Goal: Communication & Community: Answer question/provide support

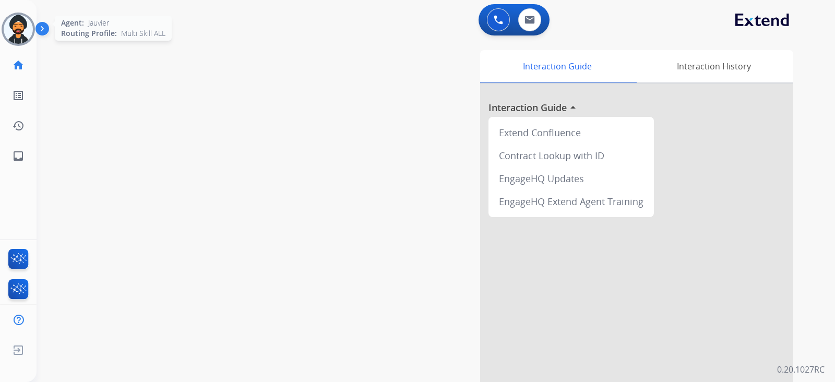
click at [23, 27] on img at bounding box center [18, 29] width 29 height 29
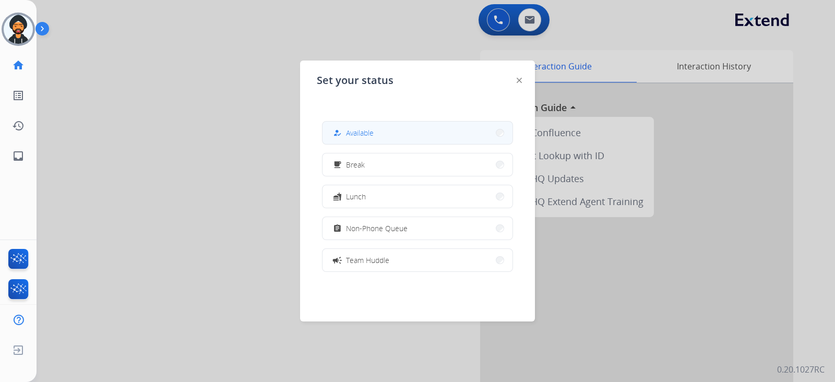
click at [357, 134] on span "Available" at bounding box center [360, 132] width 28 height 11
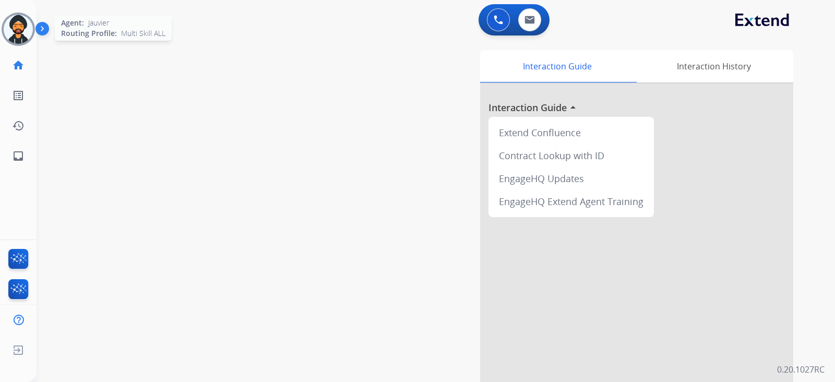
click at [11, 17] on img at bounding box center [18, 29] width 29 height 29
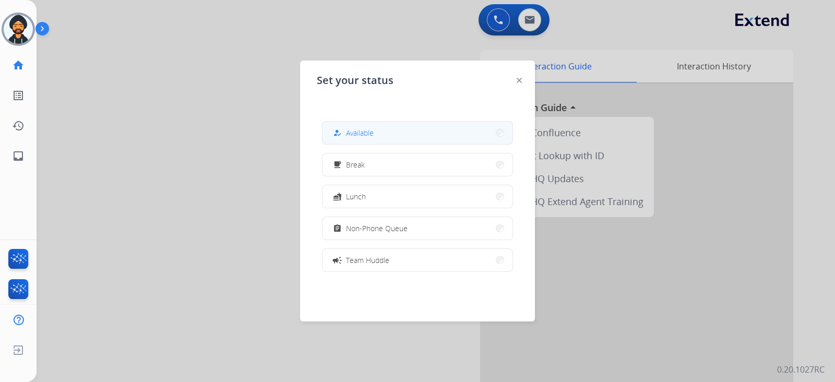
click at [387, 133] on button "how_to_reg Available" at bounding box center [418, 133] width 190 height 22
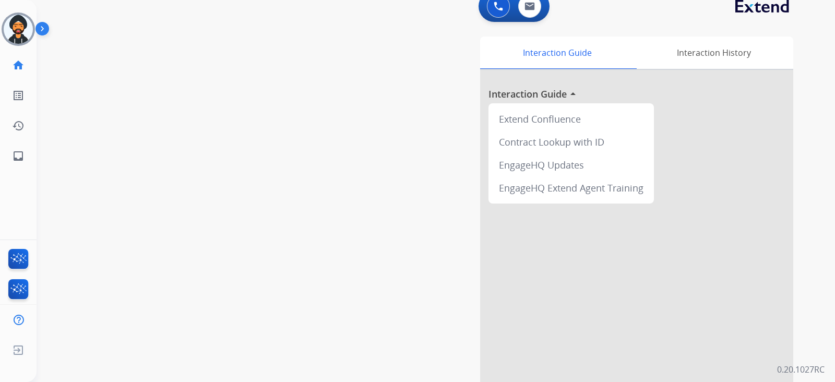
scroll to position [65, 0]
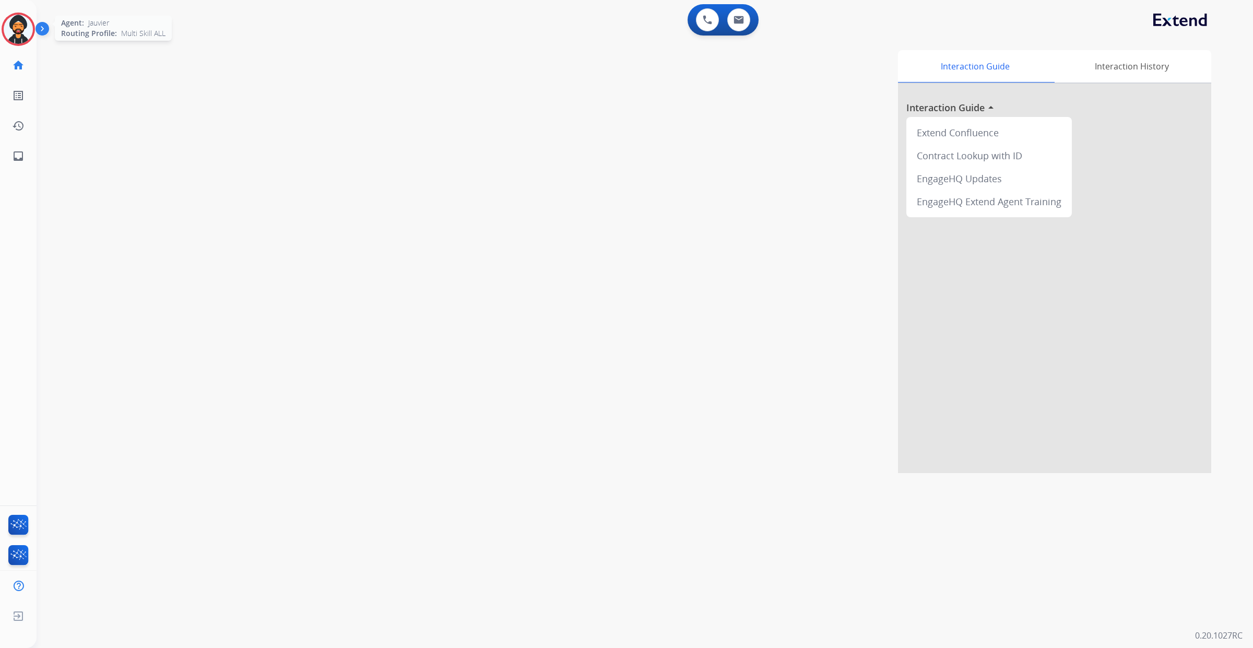
click at [23, 30] on img at bounding box center [18, 29] width 29 height 29
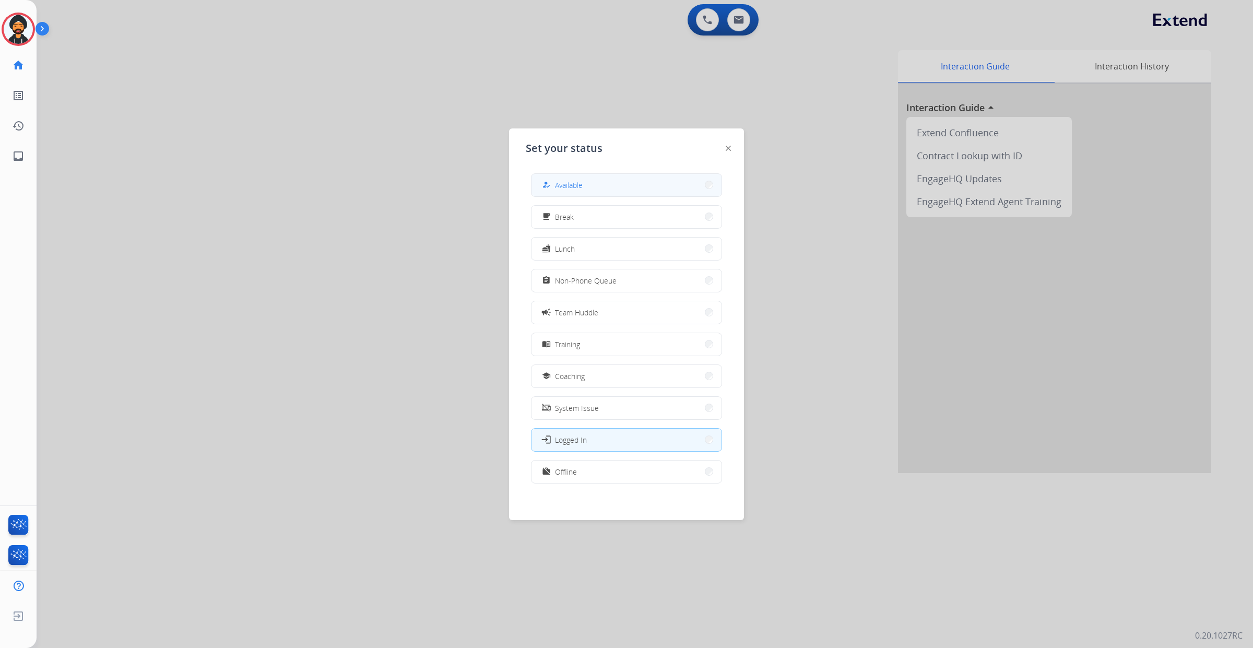
click at [590, 176] on button "how_to_reg Available" at bounding box center [626, 185] width 190 height 22
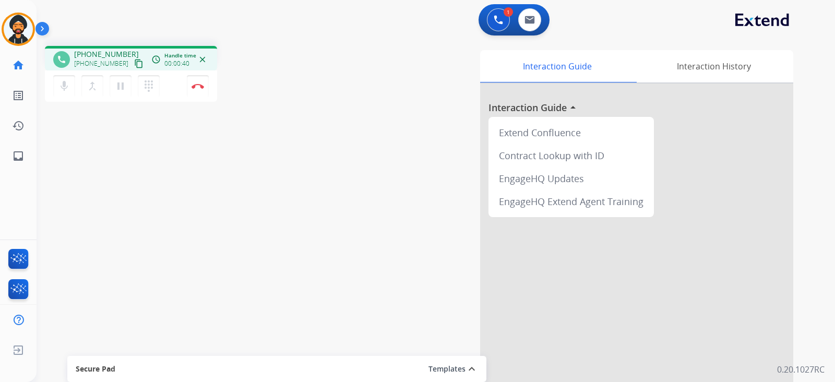
click at [134, 64] on mat-icon "content_copy" at bounding box center [138, 63] width 9 height 9
click at [196, 83] on button "Disconnect" at bounding box center [198, 86] width 22 height 22
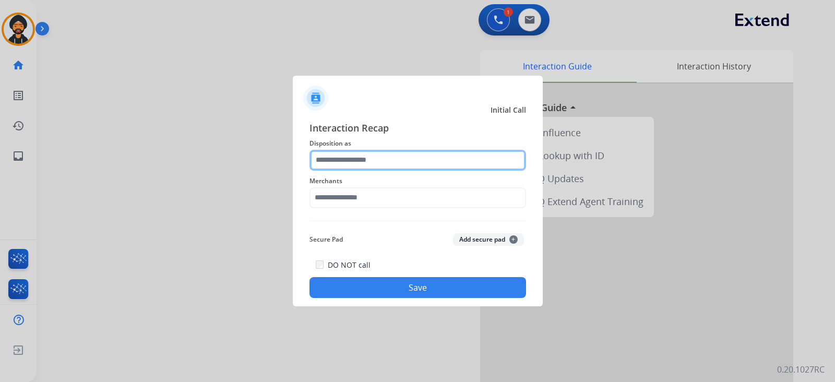
click at [332, 157] on input "text" at bounding box center [417, 160] width 217 height 21
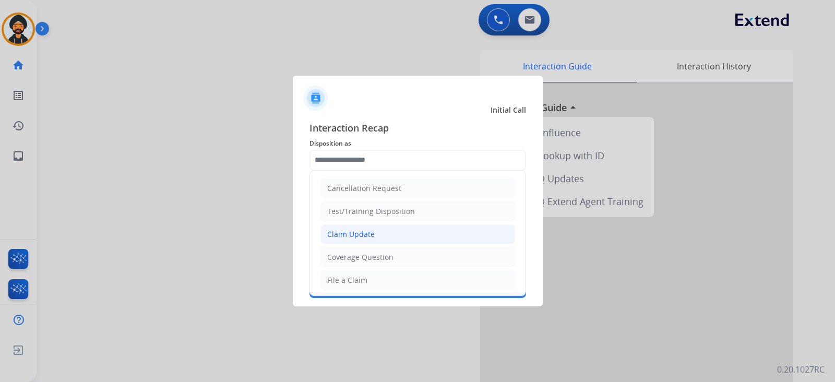
drag, startPoint x: 371, startPoint y: 239, endPoint x: 364, endPoint y: 210, distance: 30.0
click at [371, 239] on li "Claim Update" at bounding box center [417, 234] width 195 height 20
type input "**********"
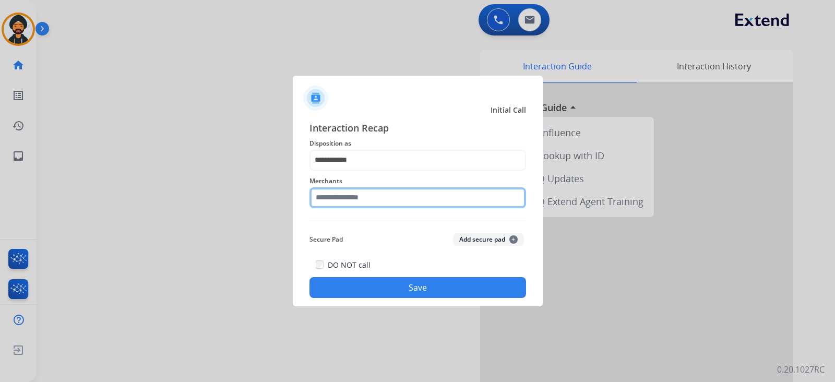
click at [359, 197] on input "text" at bounding box center [417, 197] width 217 height 21
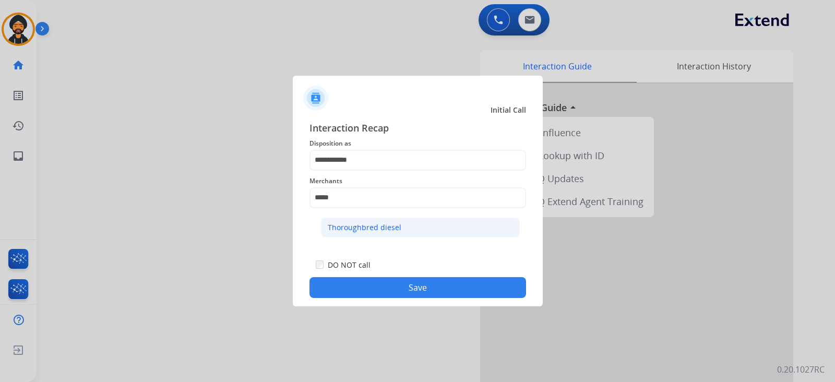
click at [351, 225] on div "Thoroughbred diesel" at bounding box center [365, 227] width 74 height 10
type input "**********"
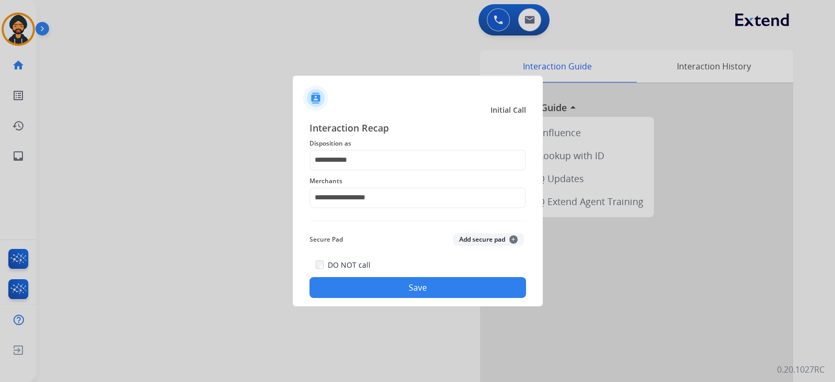
click at [391, 289] on button "Save" at bounding box center [417, 287] width 217 height 21
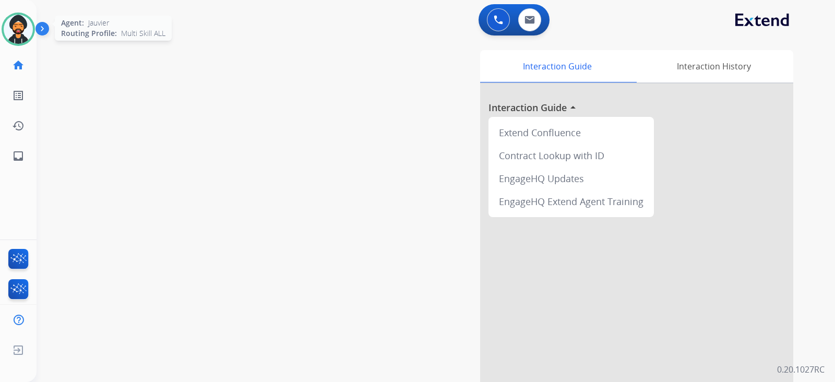
click at [15, 21] on img at bounding box center [18, 29] width 29 height 29
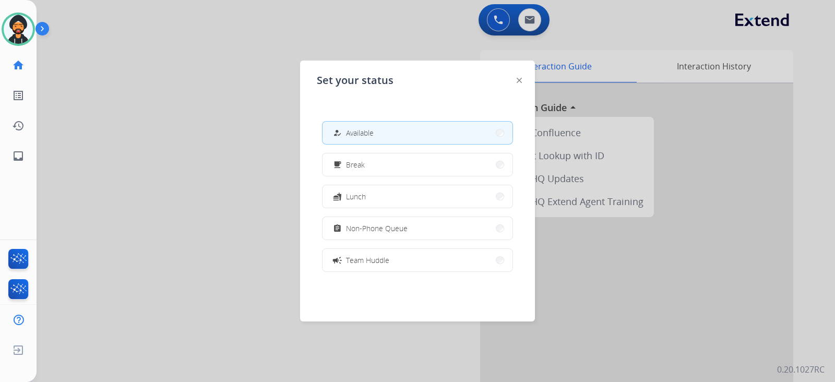
click at [203, 101] on div at bounding box center [417, 191] width 835 height 382
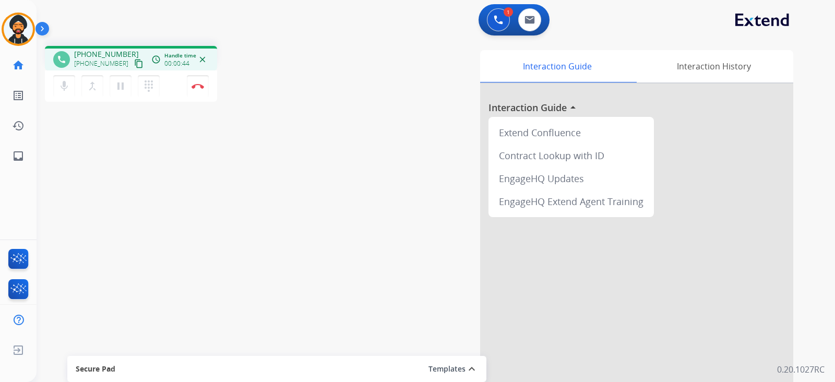
click at [134, 64] on mat-icon "content_copy" at bounding box center [138, 63] width 9 height 9
click at [190, 97] on div "mic Mute merge_type Bridge pause Hold dialpad Dialpad Disconnect" at bounding box center [131, 85] width 172 height 31
click at [200, 96] on button "Disconnect" at bounding box center [198, 86] width 22 height 22
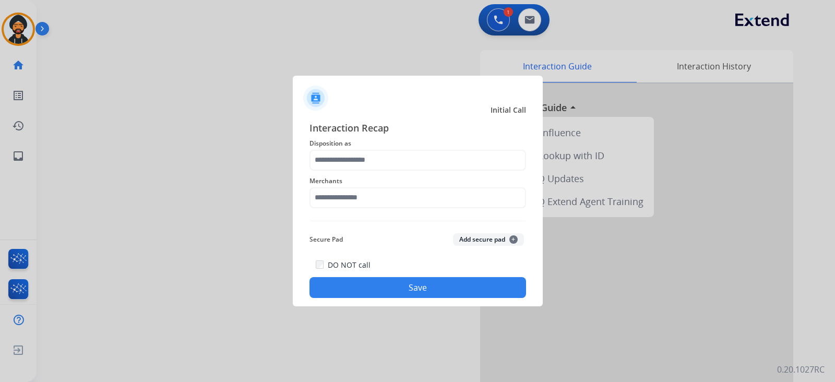
click at [344, 148] on span "Disposition as" at bounding box center [417, 143] width 217 height 13
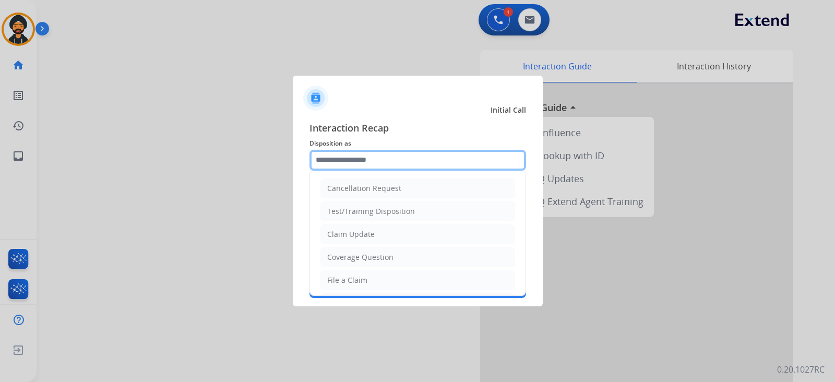
click at [343, 158] on input "text" at bounding box center [417, 160] width 217 height 21
click at [352, 230] on div "Claim Update" at bounding box center [350, 234] width 47 height 10
type input "**********"
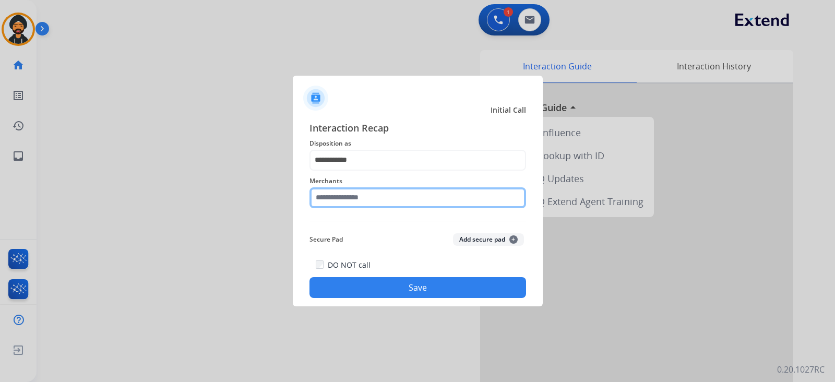
click at [343, 196] on input "text" at bounding box center [417, 197] width 217 height 21
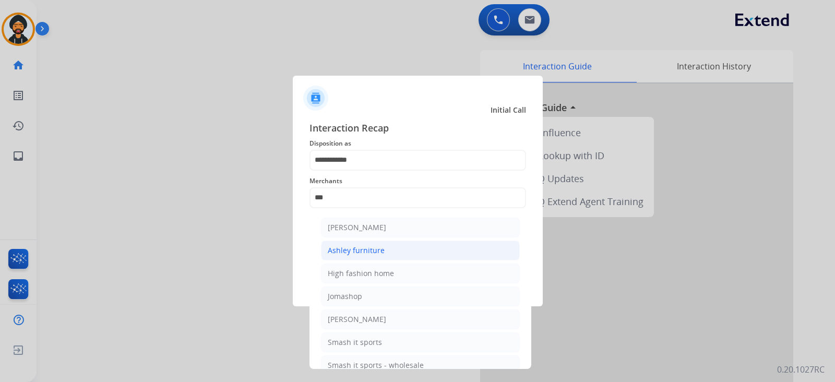
click at [378, 246] on div "Ashley furniture" at bounding box center [356, 250] width 57 height 10
type input "**********"
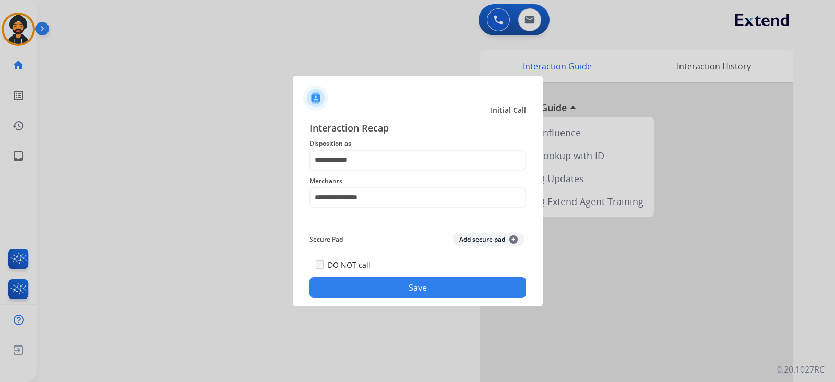
click at [372, 284] on button "Save" at bounding box center [417, 287] width 217 height 21
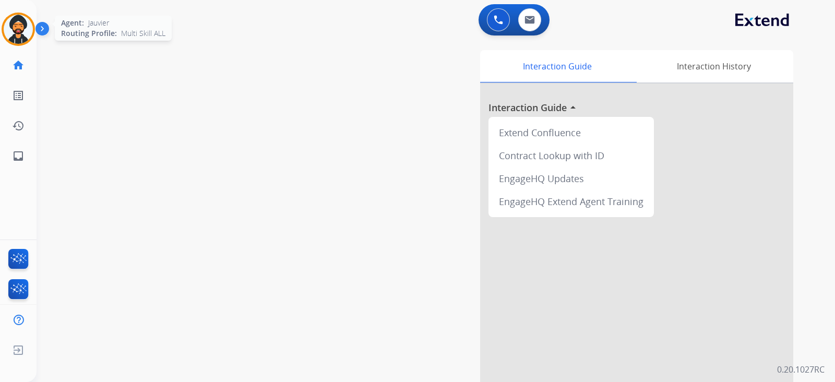
drag, startPoint x: 10, startPoint y: 21, endPoint x: 25, endPoint y: 26, distance: 15.7
click at [11, 21] on img at bounding box center [18, 29] width 29 height 29
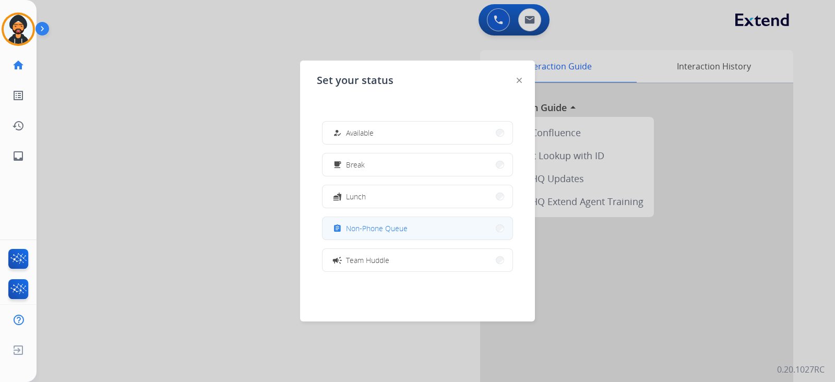
click at [379, 232] on span "Non-Phone Queue" at bounding box center [377, 228] width 62 height 11
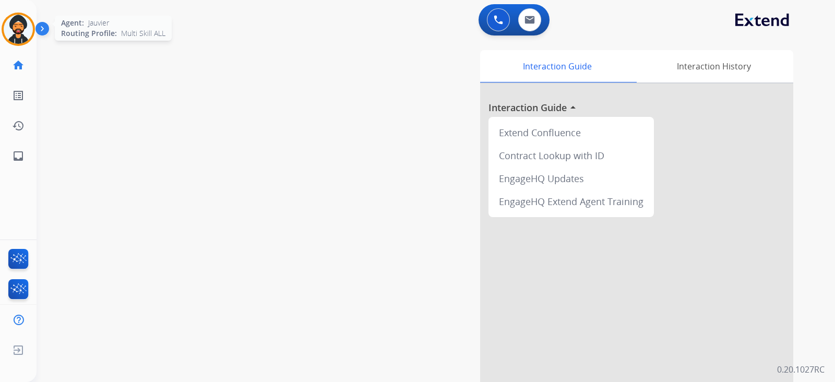
click at [18, 19] on img at bounding box center [18, 29] width 29 height 29
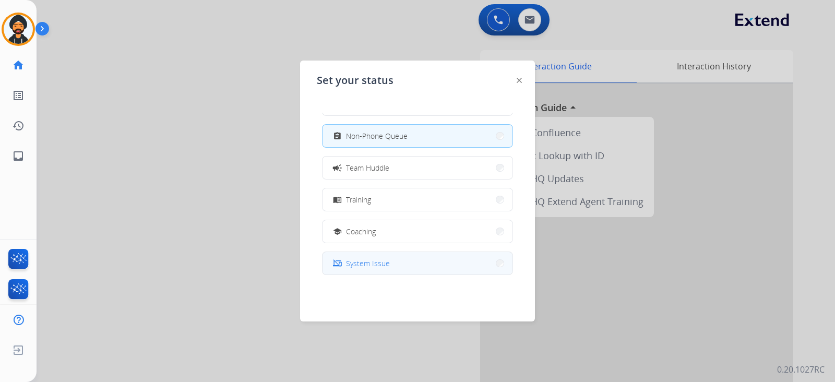
scroll to position [130, 0]
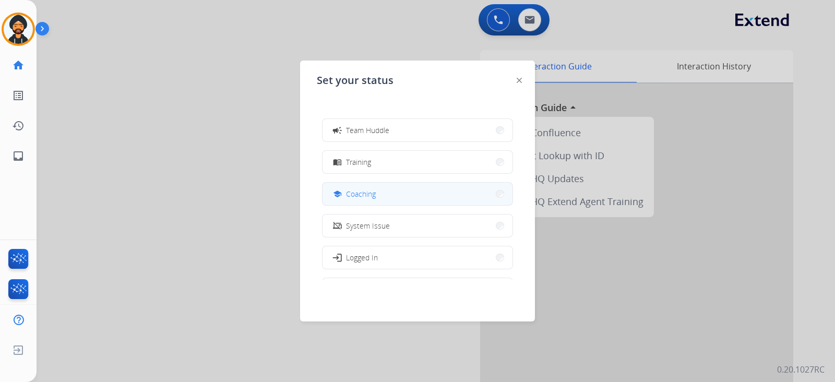
click at [352, 186] on button "school Coaching" at bounding box center [418, 194] width 190 height 22
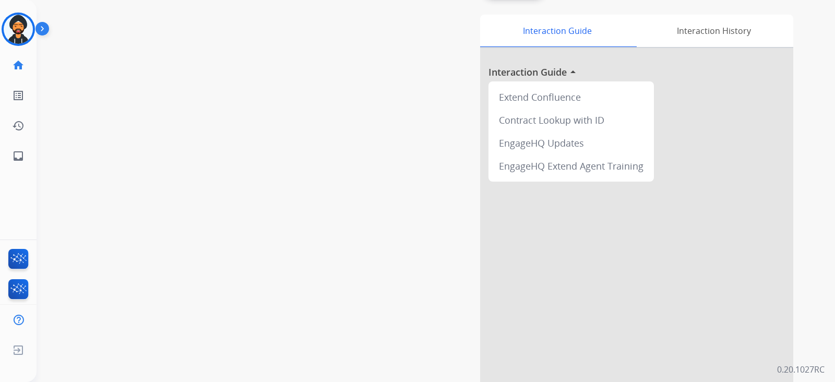
scroll to position [0, 0]
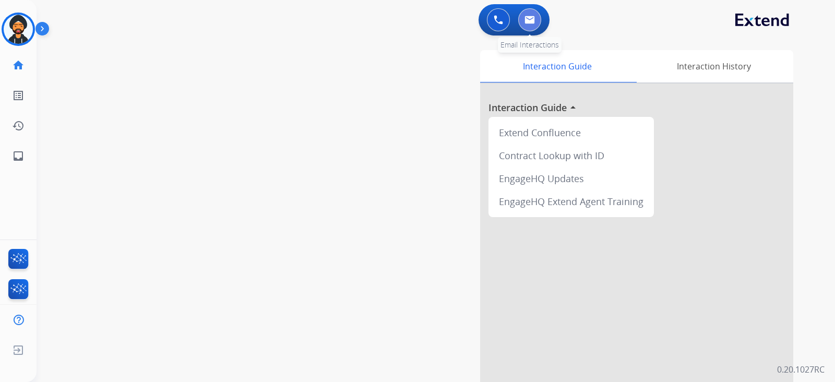
click at [527, 14] on button at bounding box center [529, 19] width 23 height 23
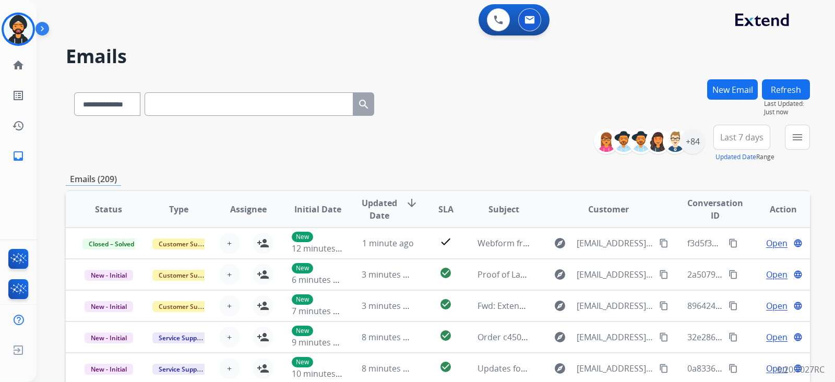
drag, startPoint x: 123, startPoint y: 99, endPoint x: 126, endPoint y: 109, distance: 9.7
click at [100, 126] on div "**********" at bounding box center [438, 144] width 744 height 38
click at [128, 104] on select "**********" at bounding box center [106, 103] width 65 height 23
select select "**********"
click at [74, 92] on select "**********" at bounding box center [106, 103] width 65 height 23
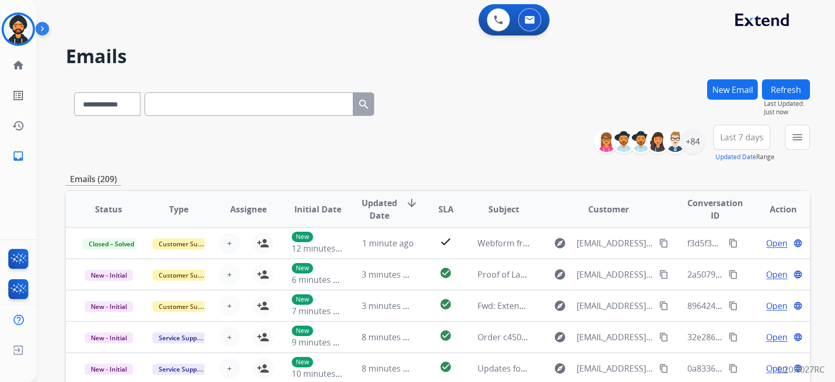
paste input "**********"
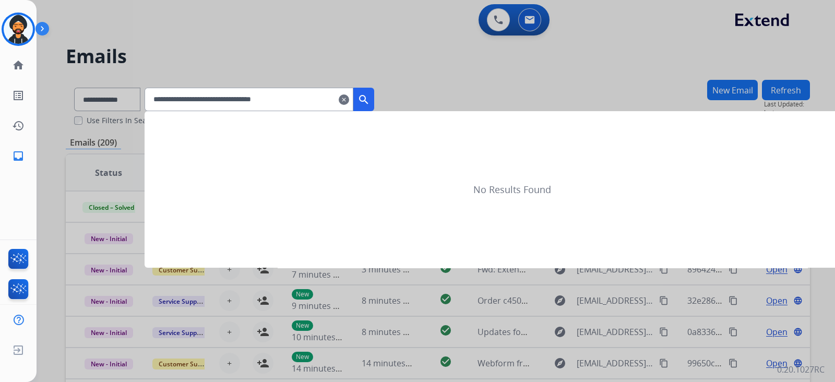
type input "**********"
click at [149, 104] on div at bounding box center [417, 191] width 835 height 382
select select "**********"
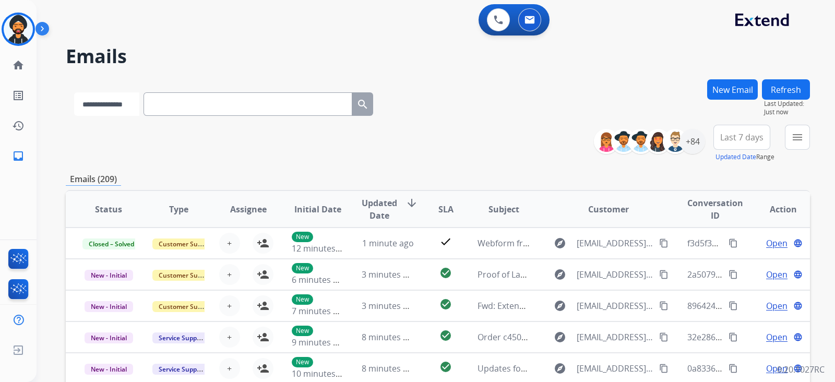
click at [130, 98] on select "**********" at bounding box center [106, 103] width 65 height 23
paste input "**********"
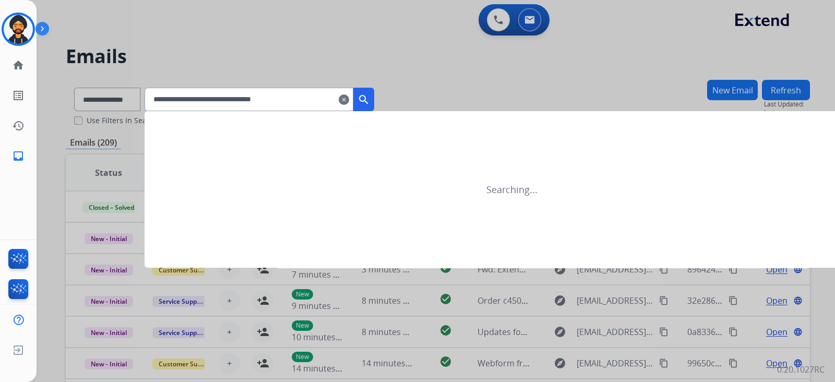
click at [370, 99] on mat-icon "search" at bounding box center [363, 99] width 13 height 13
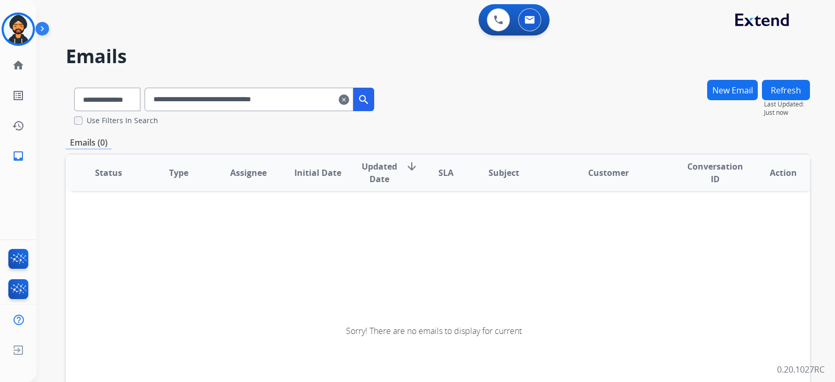
click at [305, 98] on input "**********" at bounding box center [249, 99] width 209 height 23
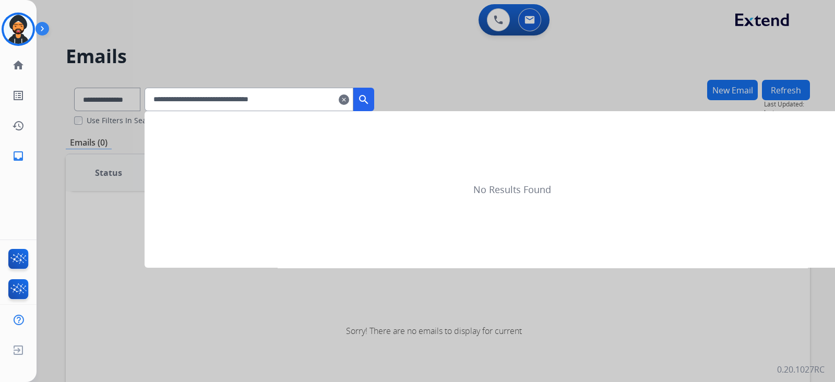
type input "**********"
click at [370, 100] on mat-icon "search" at bounding box center [363, 99] width 13 height 13
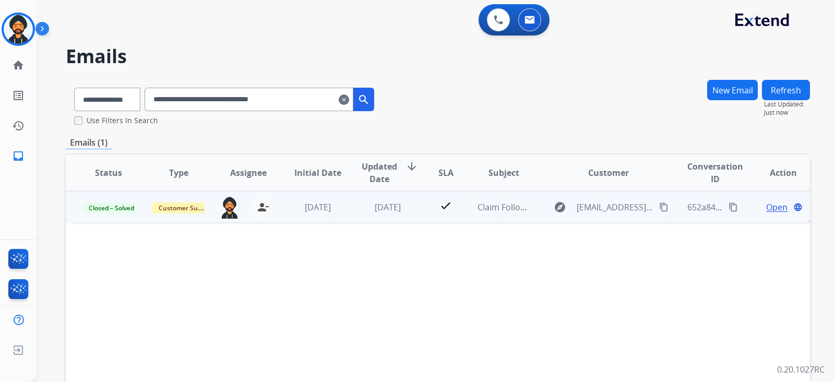
click at [766, 210] on span "Open" at bounding box center [776, 207] width 21 height 13
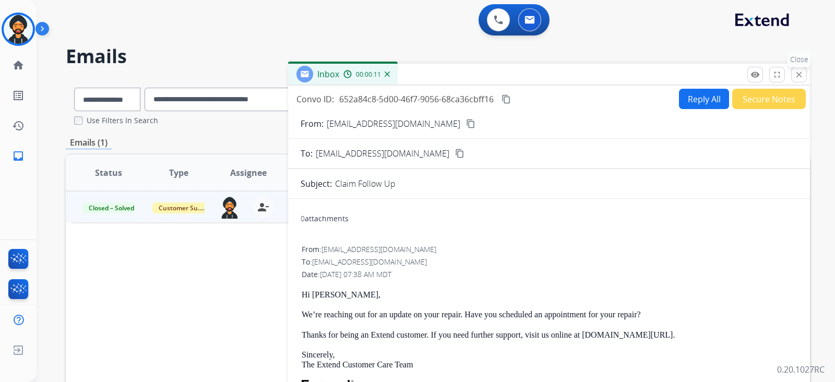
click at [798, 76] on mat-icon "close" at bounding box center [798, 74] width 9 height 9
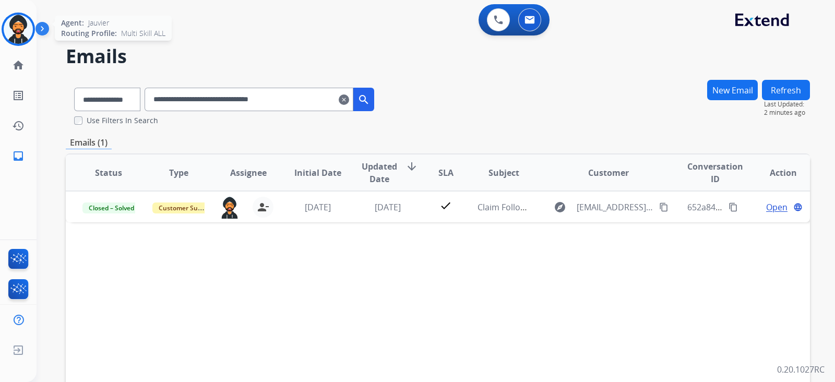
drag, startPoint x: 20, startPoint y: 22, endPoint x: 29, endPoint y: 27, distance: 9.6
click at [20, 22] on img at bounding box center [18, 29] width 29 height 29
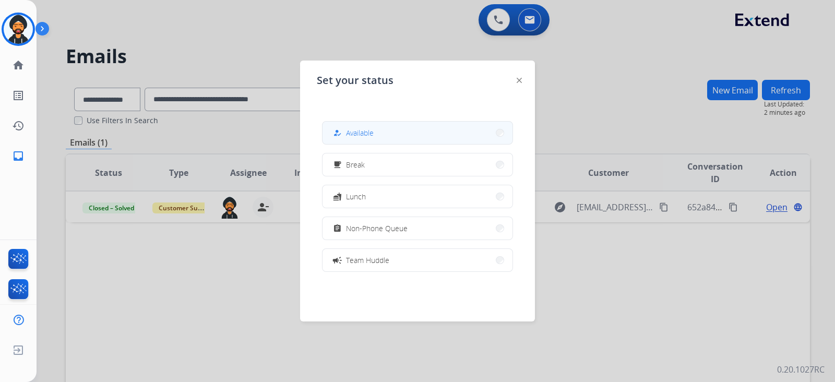
click at [371, 129] on span "Available" at bounding box center [360, 132] width 28 height 11
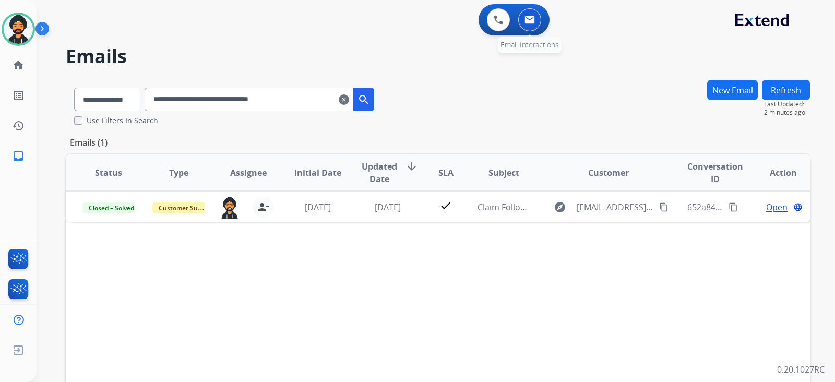
click at [524, 18] on img at bounding box center [529, 20] width 10 height 8
click at [530, 19] on img at bounding box center [529, 20] width 10 height 8
click at [535, 15] on button at bounding box center [529, 19] width 23 height 23
click at [535, 16] on button at bounding box center [529, 19] width 23 height 23
click at [526, 28] on button at bounding box center [529, 19] width 23 height 23
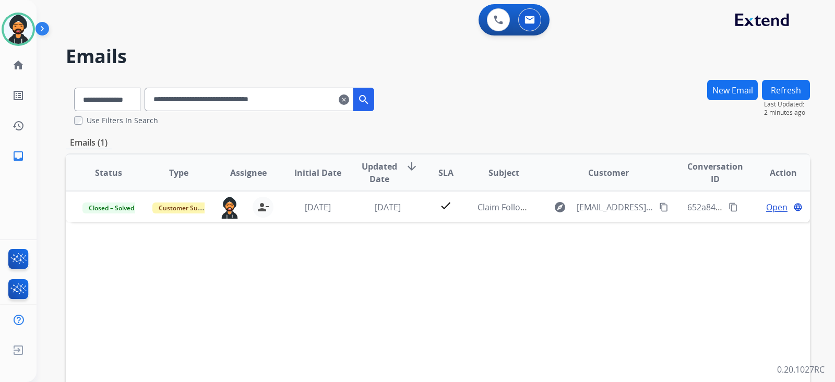
click at [349, 98] on mat-icon "clear" at bounding box center [344, 99] width 10 height 13
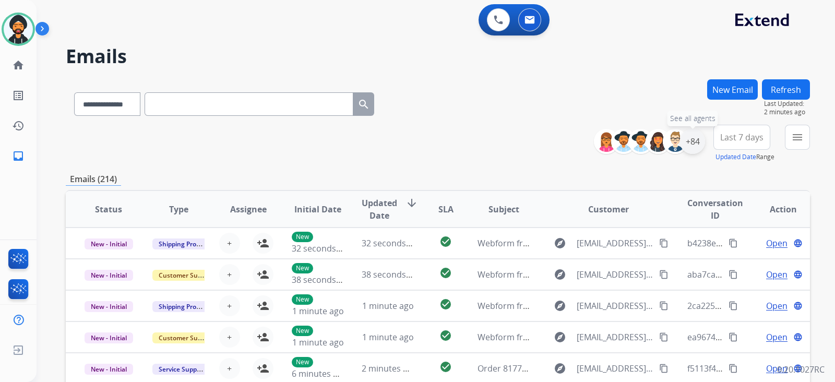
click at [691, 137] on div "+84" at bounding box center [692, 141] width 25 height 25
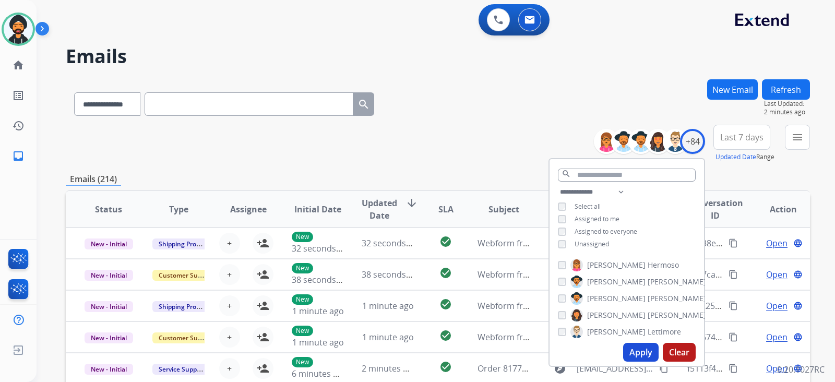
click at [629, 351] on button "Apply" at bounding box center [640, 352] width 35 height 19
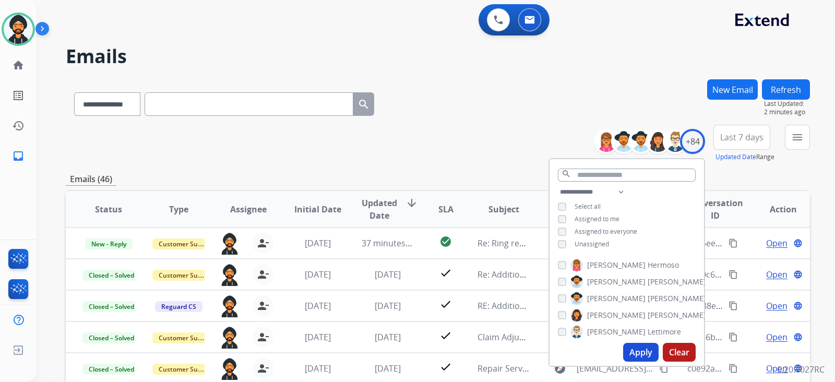
click at [410, 142] on div "**********" at bounding box center [438, 144] width 744 height 38
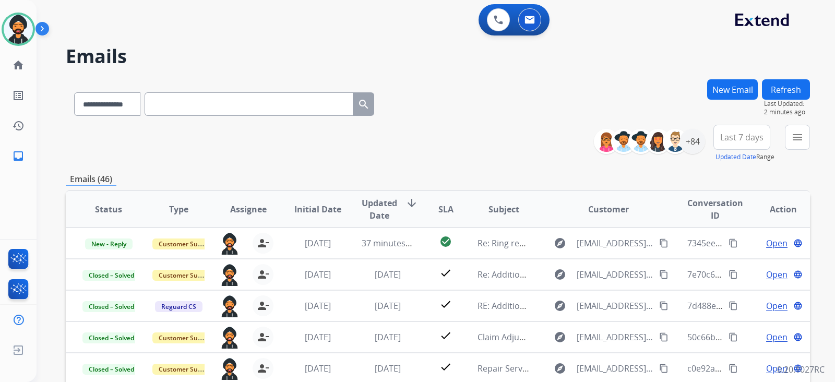
click at [785, 134] on div "menu Type Claims Adjudication Customer Support Escalation Service Support Shipp…" at bounding box center [797, 144] width 25 height 38
click at [690, 140] on div "+84" at bounding box center [692, 141] width 25 height 25
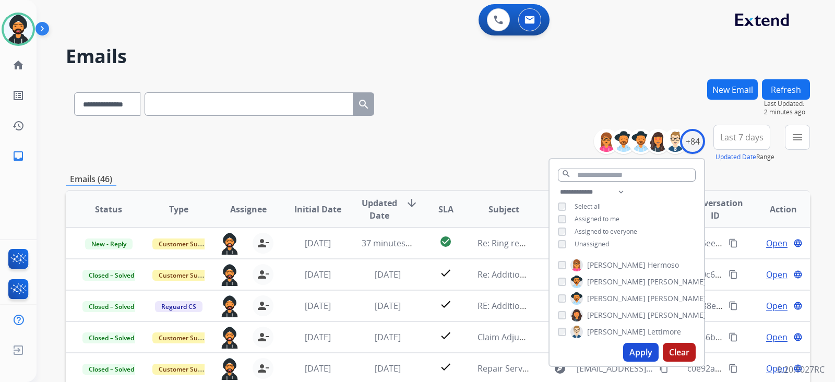
click at [644, 354] on button "Apply" at bounding box center [640, 352] width 35 height 19
click at [792, 128] on button "menu Filters" at bounding box center [797, 137] width 25 height 25
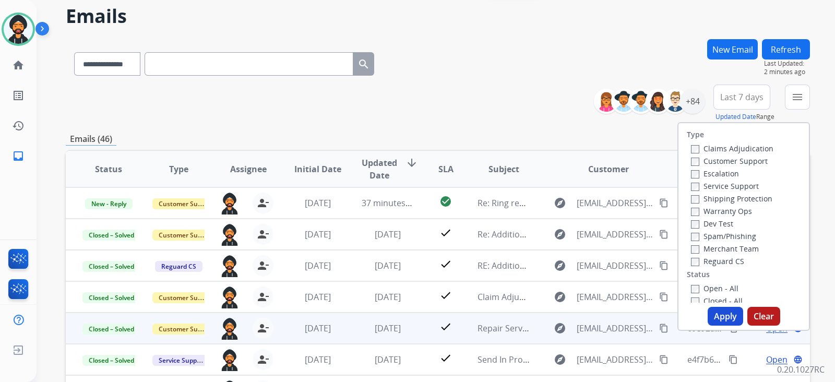
scroll to position [130, 0]
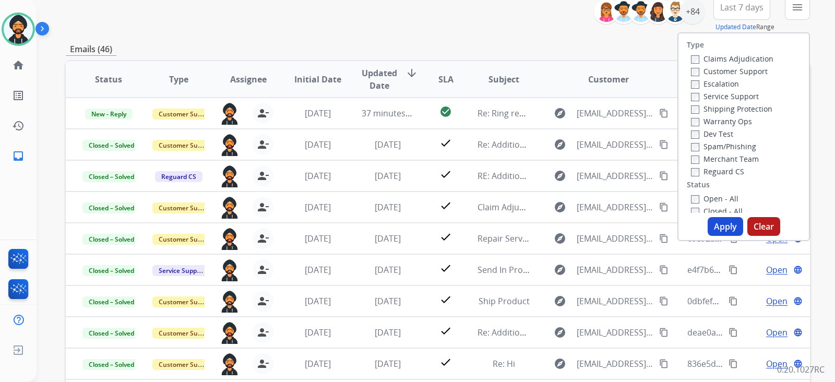
click at [691, 194] on label "Open - All" at bounding box center [714, 199] width 47 height 10
click at [714, 219] on button "Apply" at bounding box center [725, 226] width 35 height 19
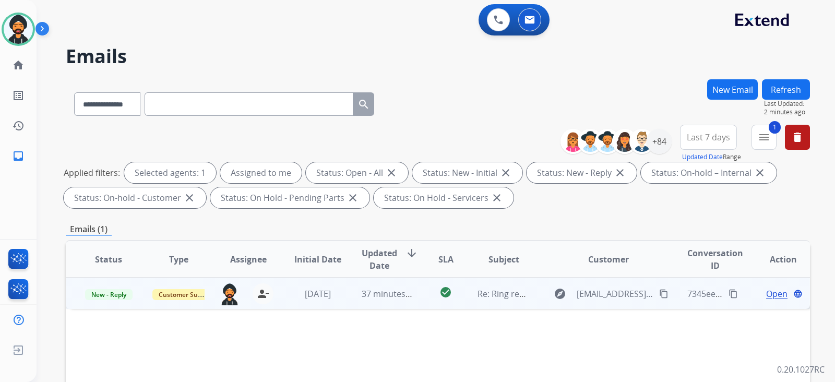
click at [767, 293] on span "Open" at bounding box center [776, 294] width 21 height 13
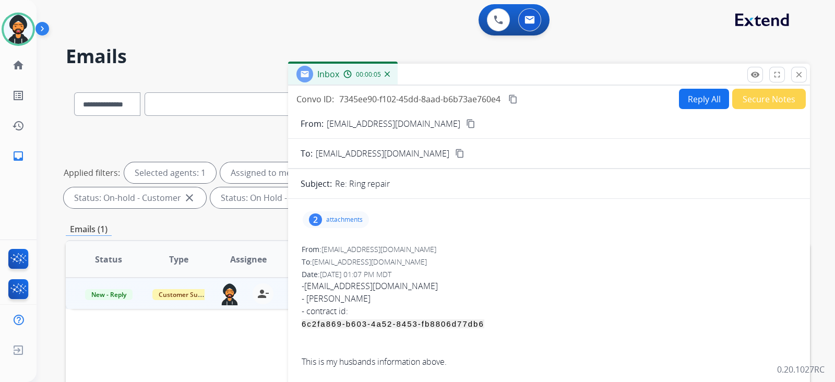
click at [351, 219] on p "attachments" at bounding box center [344, 220] width 37 height 8
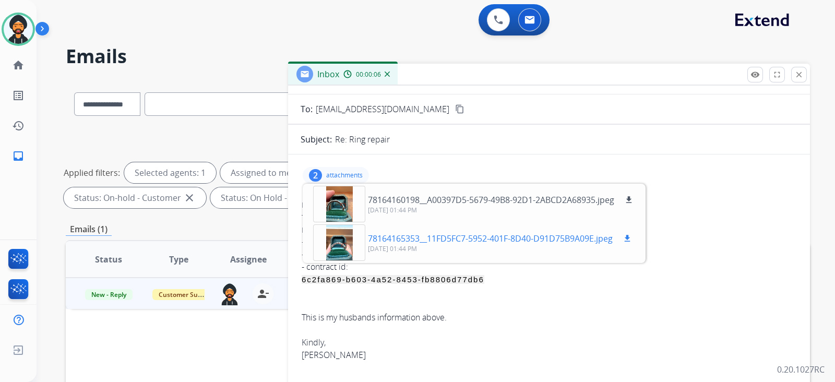
scroll to position [65, 0]
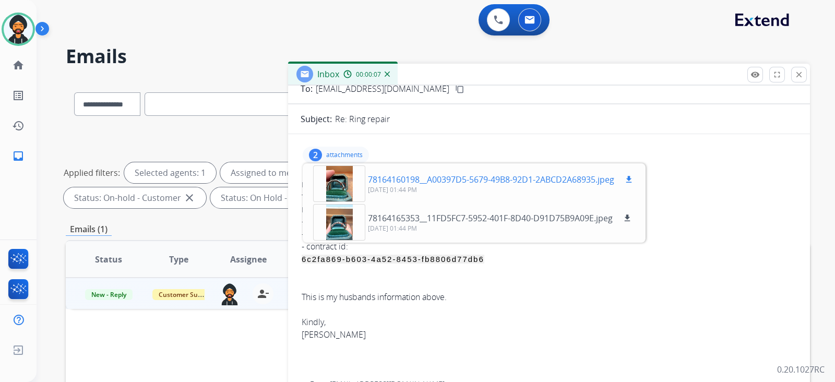
click at [347, 183] on div at bounding box center [339, 183] width 52 height 37
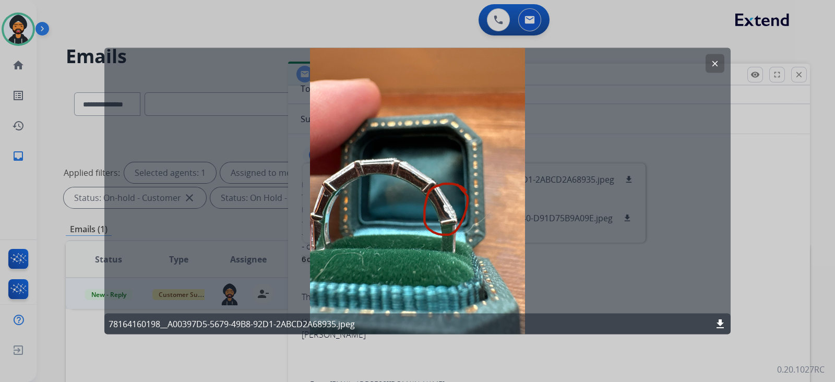
click at [718, 61] on mat-icon "clear" at bounding box center [714, 63] width 9 height 9
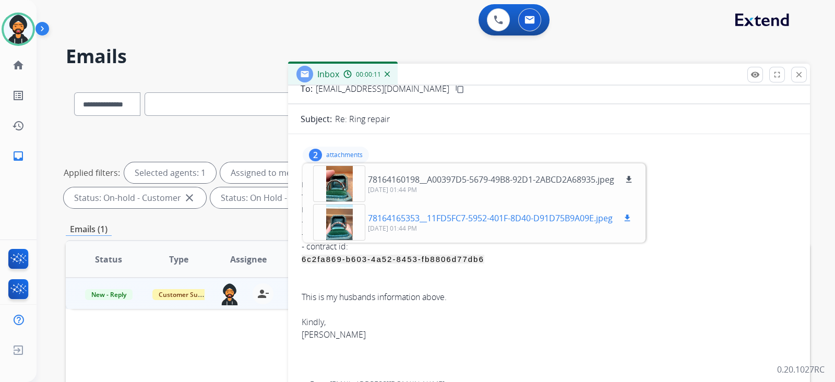
click at [351, 223] on div at bounding box center [339, 222] width 52 height 37
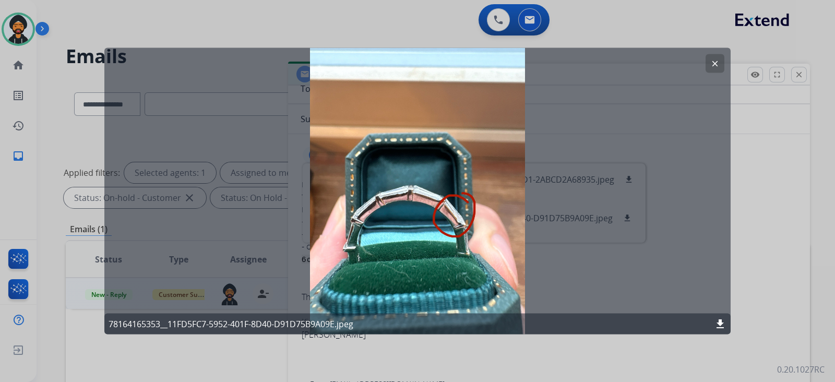
click at [713, 54] on button "clear" at bounding box center [715, 63] width 19 height 19
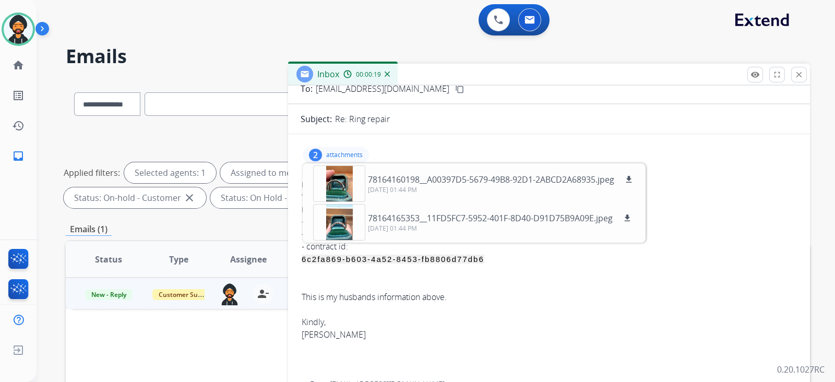
scroll to position [0, 0]
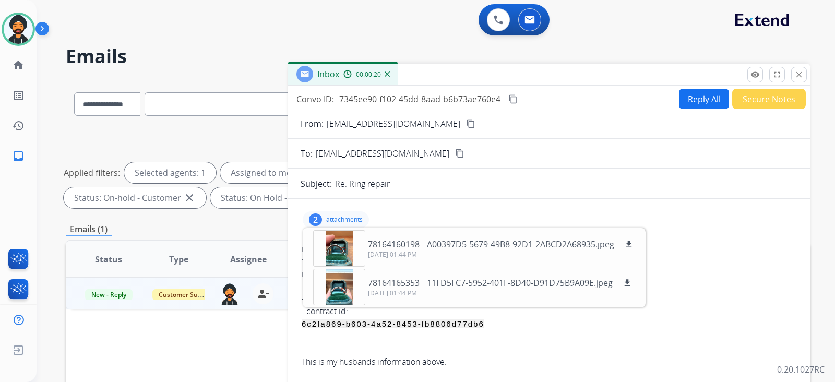
click at [726, 189] on div "Re: Ring repair" at bounding box center [566, 183] width 462 height 13
click at [350, 216] on p "attachments" at bounding box center [344, 220] width 37 height 8
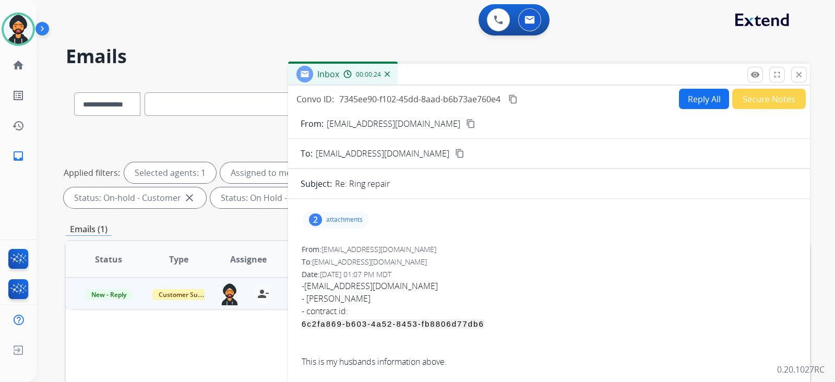
click at [376, 284] on link "[EMAIL_ADDRESS][DOMAIN_NAME]" at bounding box center [371, 285] width 134 height 11
drag, startPoint x: 403, startPoint y: 283, endPoint x: 303, endPoint y: 283, distance: 100.2
click at [303, 283] on div "- [EMAIL_ADDRESS][DOMAIN_NAME] - [PERSON_NAME]" at bounding box center [549, 292] width 495 height 25
copy div "[EMAIL_ADDRESS][DOMAIN_NAME]"
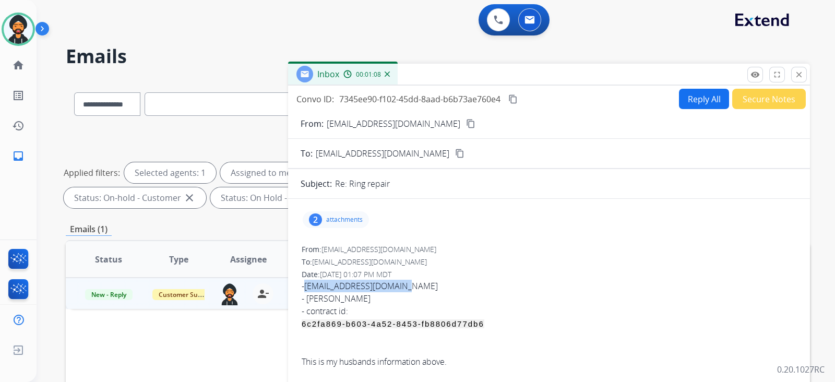
click at [697, 105] on button "Reply All" at bounding box center [704, 99] width 50 height 20
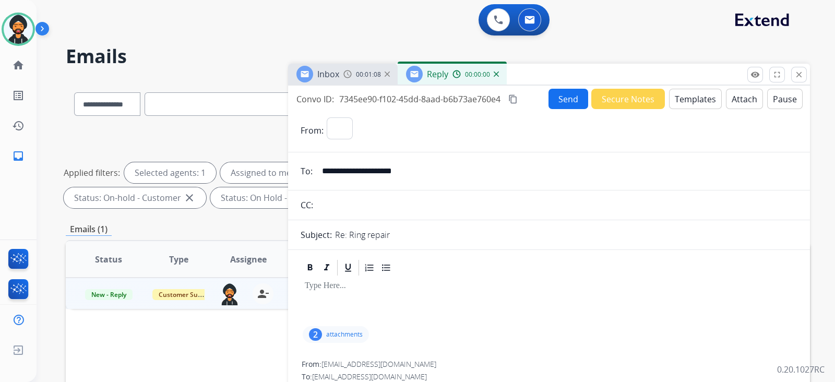
select select "**********"
click at [675, 98] on button "Templates" at bounding box center [695, 99] width 53 height 20
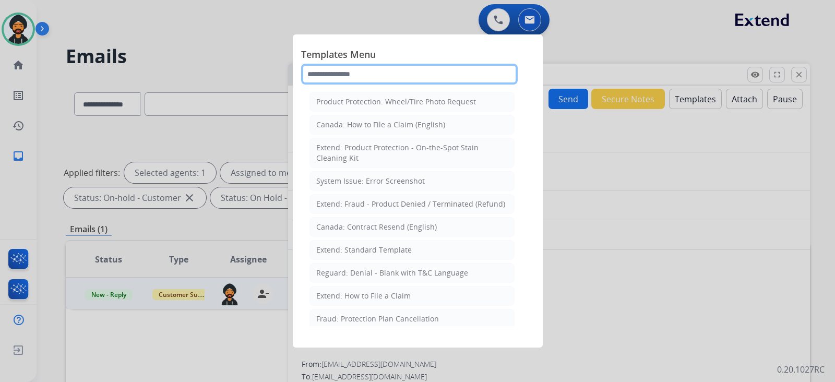
click at [359, 77] on input "text" at bounding box center [409, 74] width 217 height 21
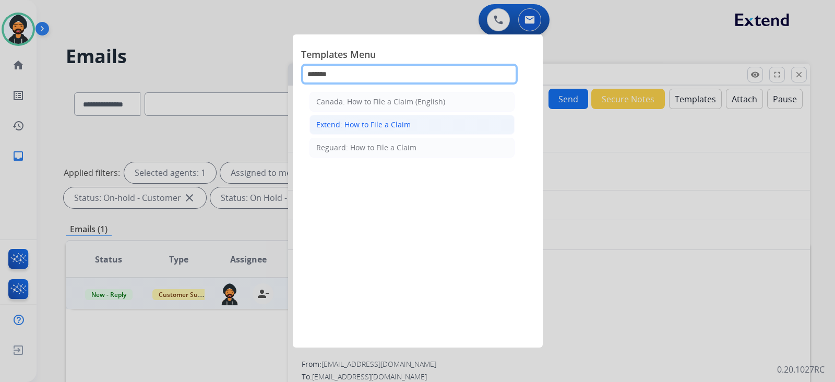
type input "******"
click at [364, 120] on div "Extend: How to File a Claim" at bounding box center [363, 125] width 94 height 10
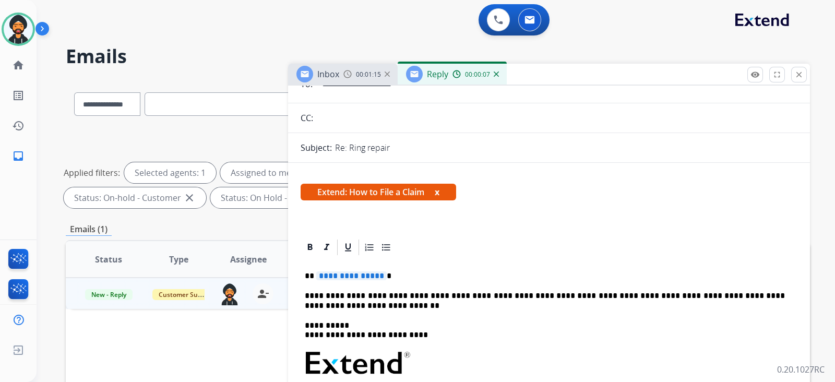
scroll to position [130, 0]
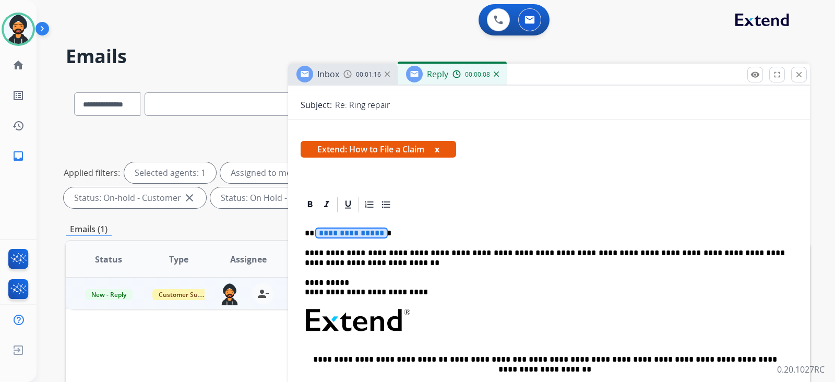
click at [374, 230] on span "**********" at bounding box center [351, 233] width 70 height 9
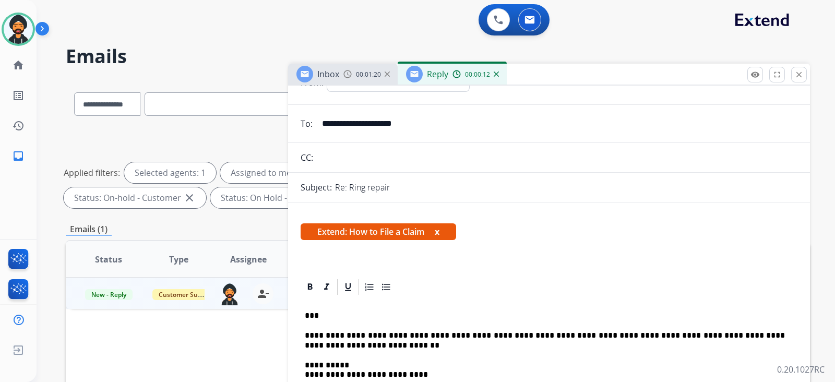
scroll to position [0, 0]
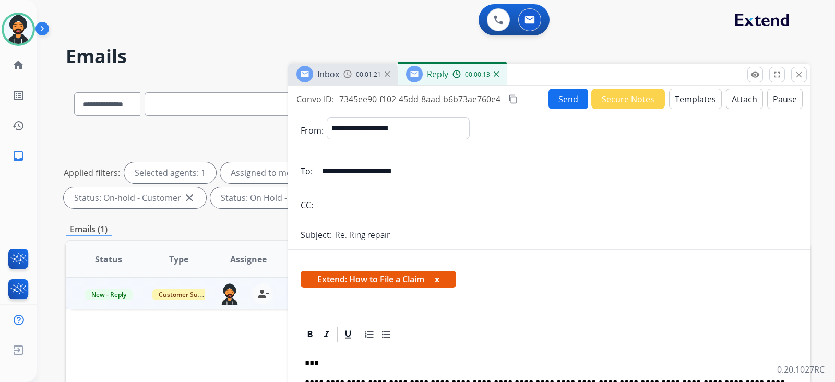
click at [562, 90] on button "Send" at bounding box center [569, 99] width 40 height 20
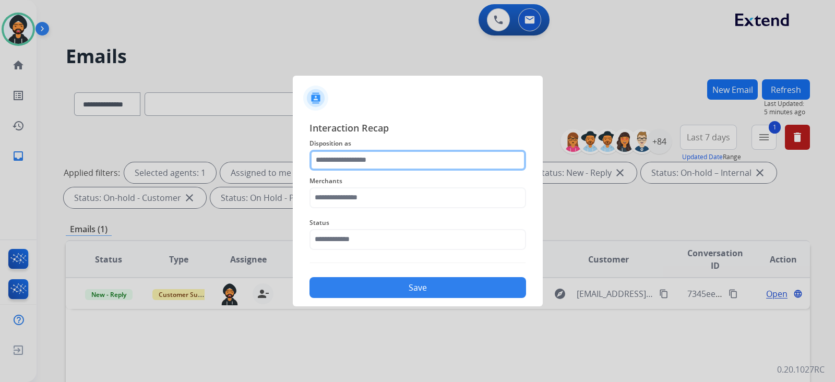
click at [422, 167] on input "text" at bounding box center [417, 160] width 217 height 21
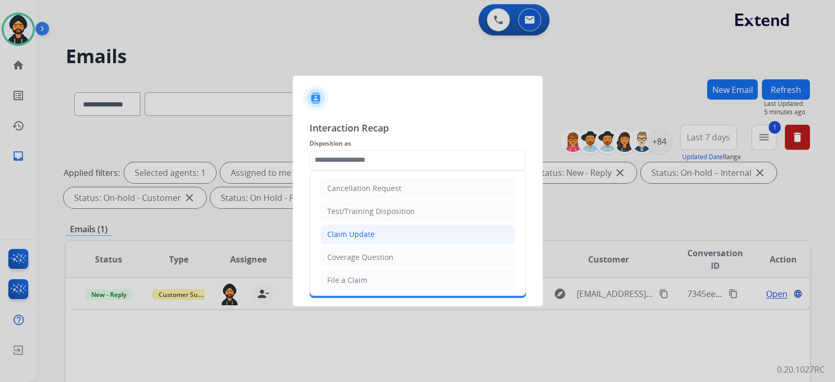
click at [373, 235] on li "Claim Update" at bounding box center [417, 234] width 195 height 20
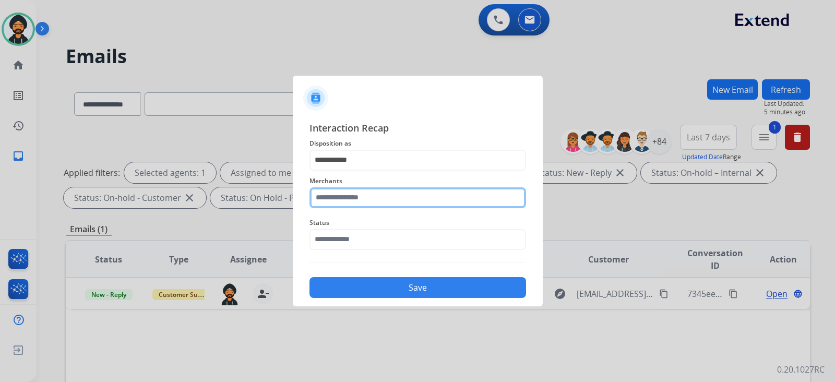
click at [355, 199] on input "text" at bounding box center [417, 197] width 217 height 21
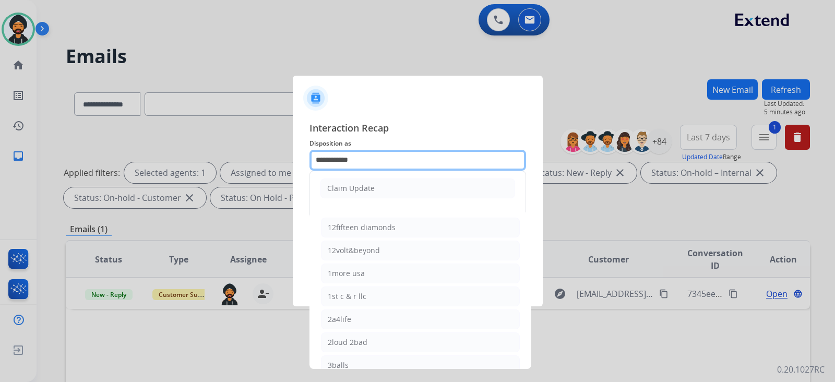
click at [358, 160] on input "**********" at bounding box center [417, 160] width 217 height 21
click at [357, 160] on input "**********" at bounding box center [417, 160] width 217 height 21
click at [355, 160] on input "**********" at bounding box center [417, 160] width 217 height 21
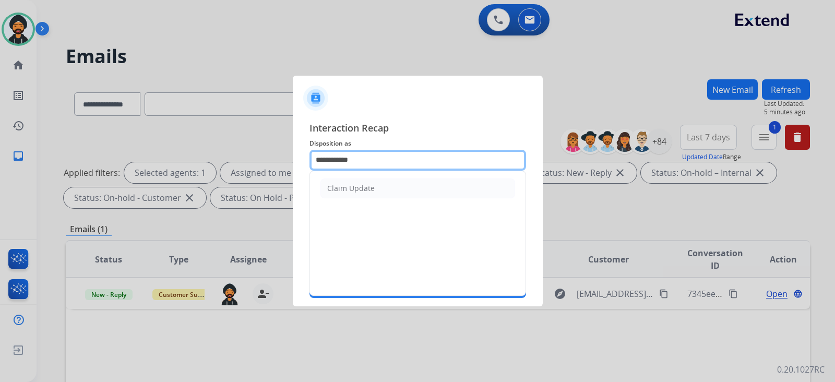
click at [355, 160] on input "**********" at bounding box center [417, 160] width 217 height 21
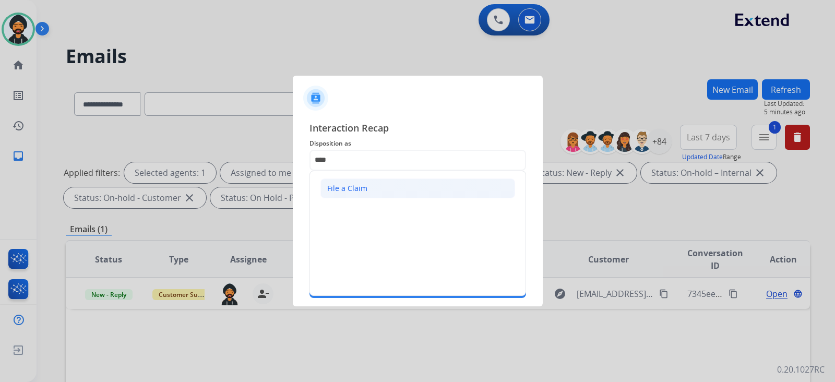
click at [344, 190] on div "File a Claim" at bounding box center [347, 188] width 40 height 10
type input "**********"
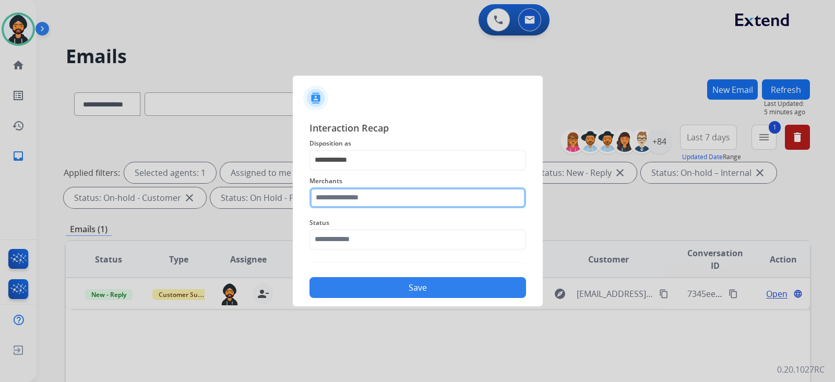
click at [345, 200] on input "text" at bounding box center [417, 197] width 217 height 21
click at [351, 201] on input "text" at bounding box center [417, 197] width 217 height 21
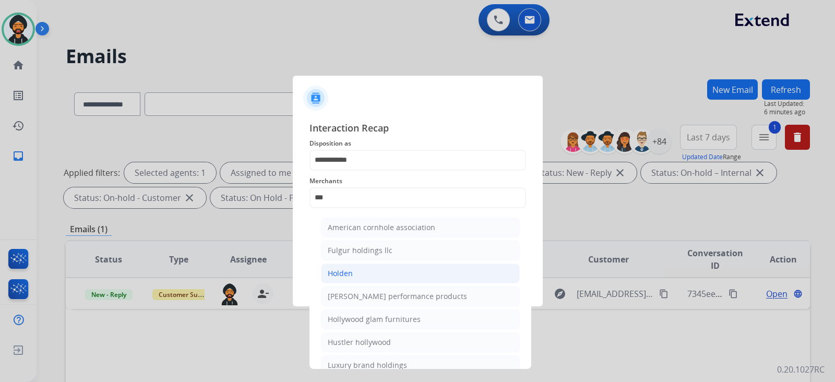
click at [364, 275] on li "Holden" at bounding box center [420, 274] width 199 height 20
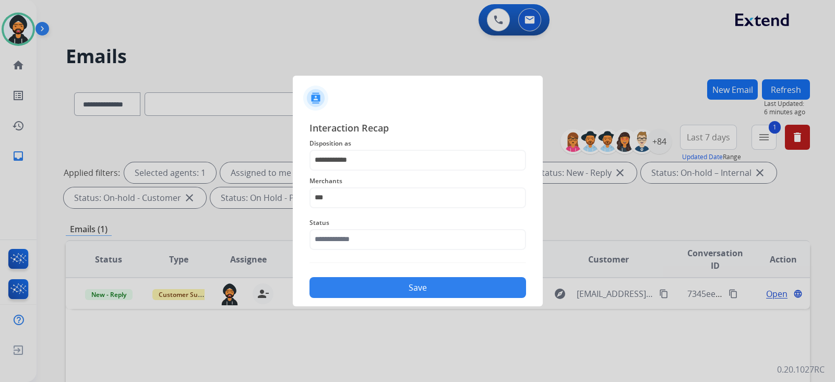
type input "******"
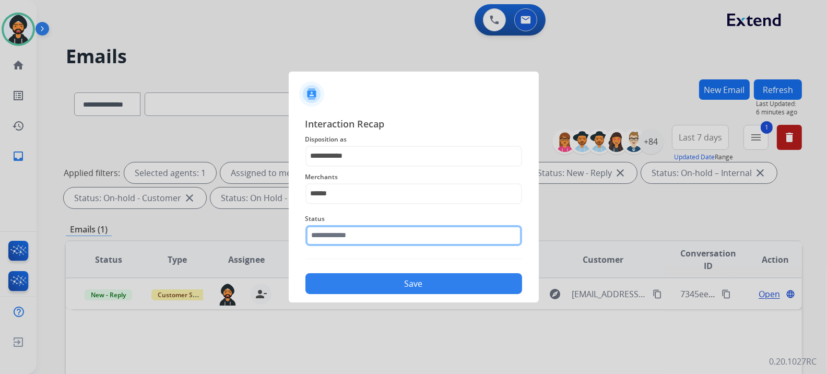
click at [360, 243] on input "text" at bounding box center [413, 235] width 217 height 21
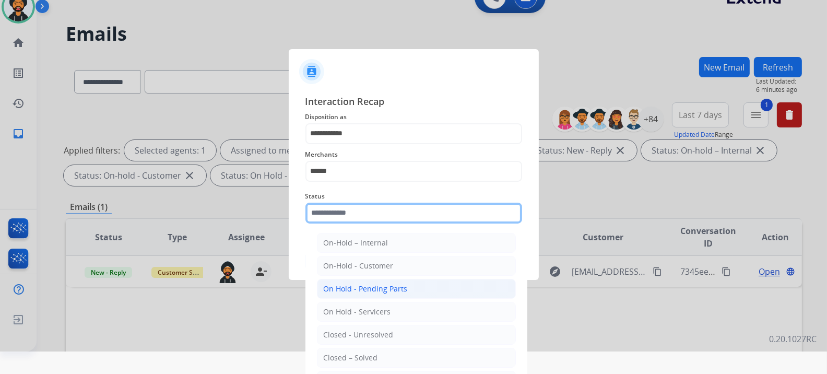
scroll to position [32, 0]
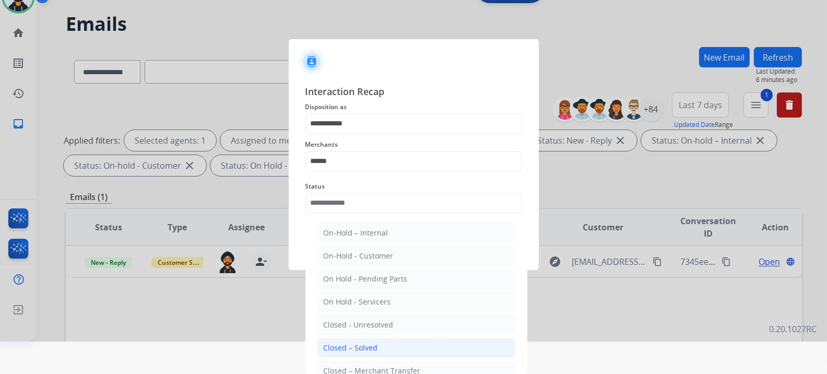
click at [354, 346] on div "Closed – Solved" at bounding box center [351, 347] width 54 height 10
type input "**********"
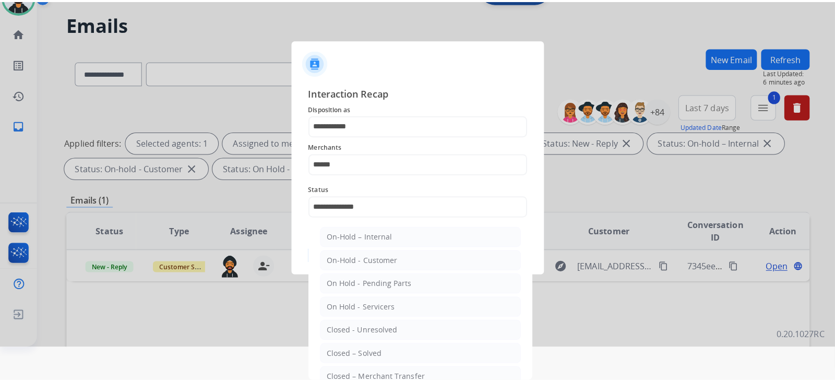
scroll to position [0, 0]
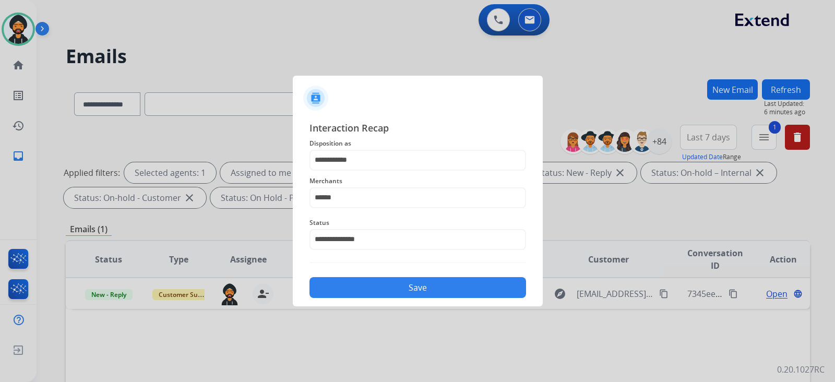
click at [363, 301] on div "**********" at bounding box center [418, 209] width 250 height 195
click at [363, 280] on button "Save" at bounding box center [417, 287] width 217 height 21
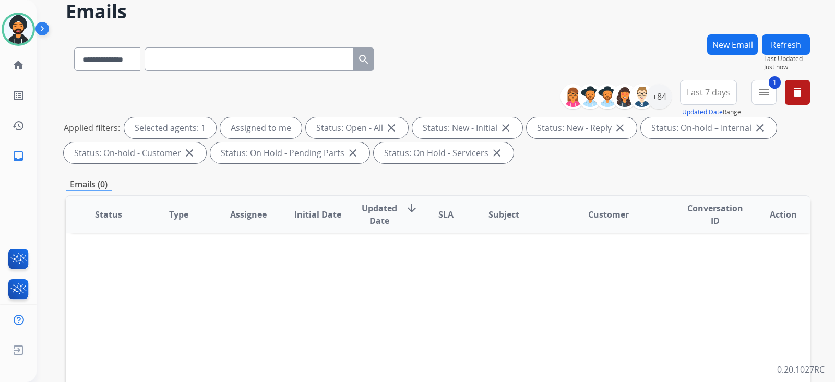
scroll to position [65, 0]
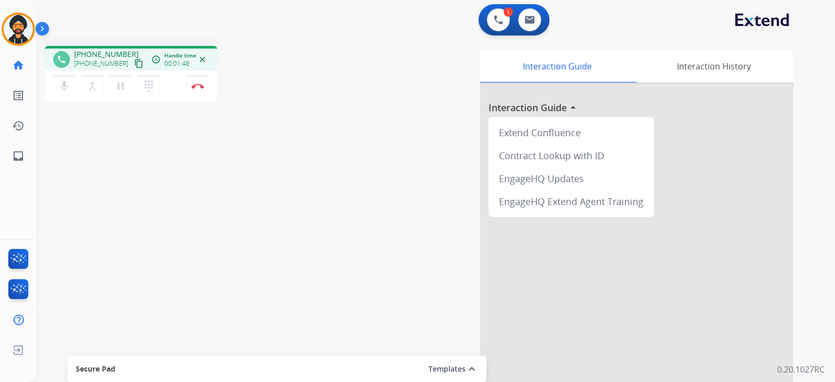
click at [134, 62] on mat-icon "content_copy" at bounding box center [138, 63] width 9 height 9
click at [532, 16] on img at bounding box center [529, 20] width 10 height 8
select select "**********"
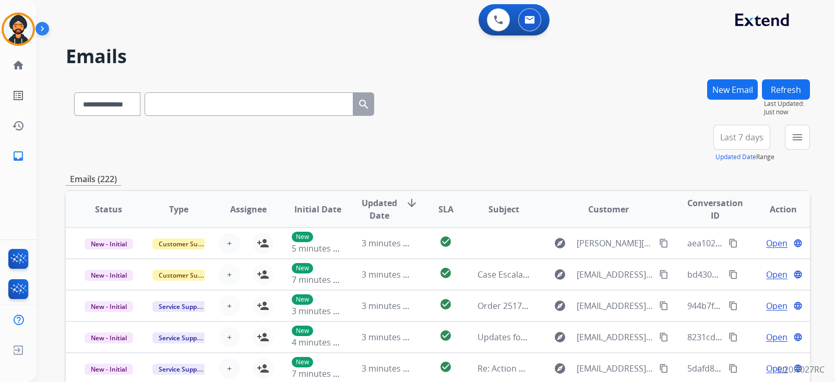
click at [722, 92] on button "New Email" at bounding box center [732, 89] width 51 height 20
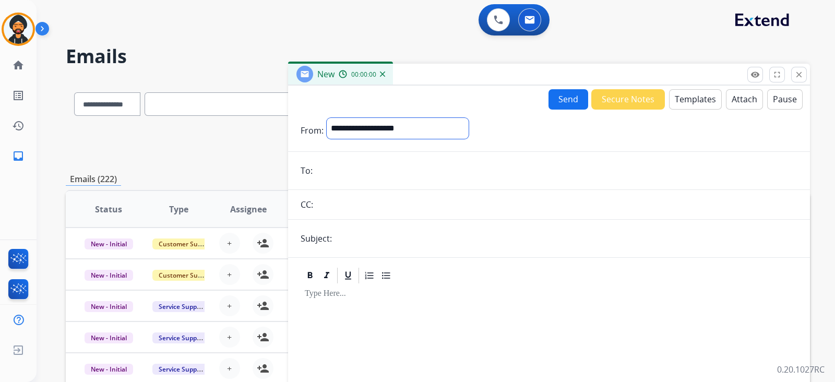
click at [380, 129] on select "**********" at bounding box center [398, 128] width 142 height 21
click at [803, 74] on mat-icon "close" at bounding box center [798, 74] width 9 height 9
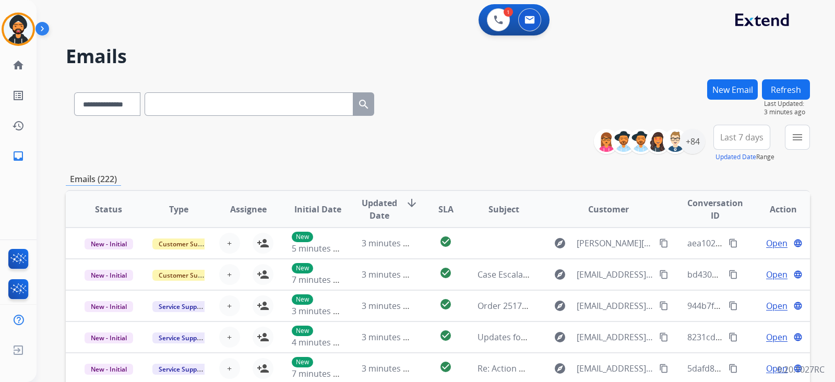
click at [21, 5] on div "Jauvier Busy Edit Avatar Agent: [PERSON_NAME] Profile: Multi Skill ALL home Hom…" at bounding box center [18, 85] width 37 height 171
click at [18, 33] on img at bounding box center [18, 29] width 29 height 29
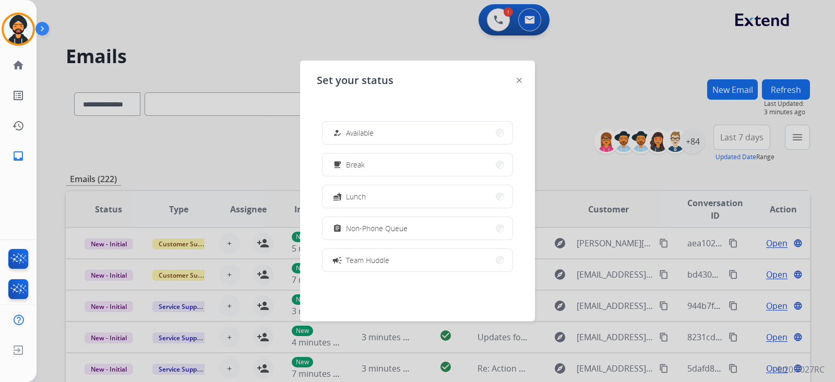
click at [201, 130] on div at bounding box center [417, 191] width 835 height 382
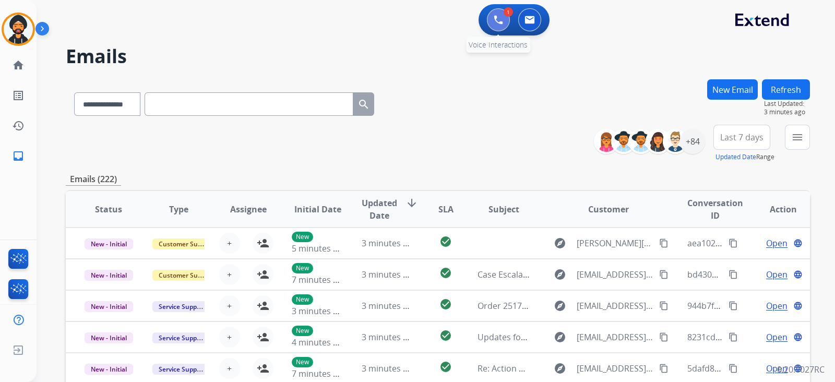
click at [501, 17] on img at bounding box center [498, 19] width 9 height 9
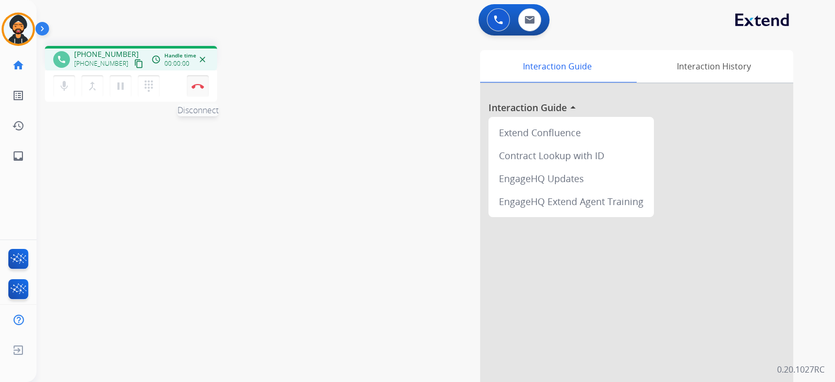
click at [189, 87] on button "Disconnect" at bounding box center [198, 86] width 22 height 22
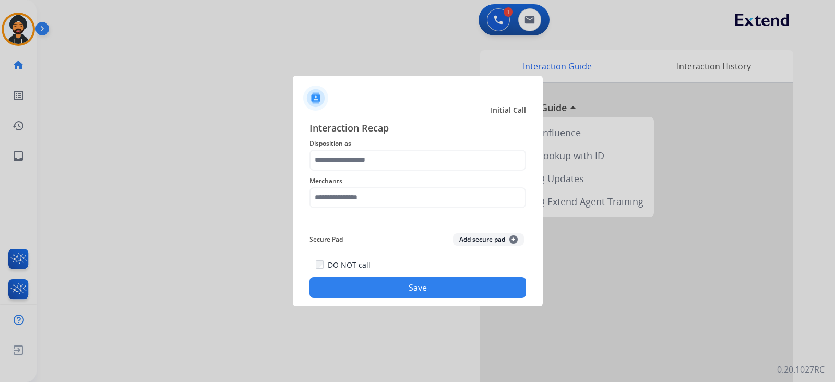
click at [426, 170] on div "Interaction Recap Disposition as Merchants Secure Pad Add secure pad + DO NOT c…" at bounding box center [417, 210] width 217 height 178
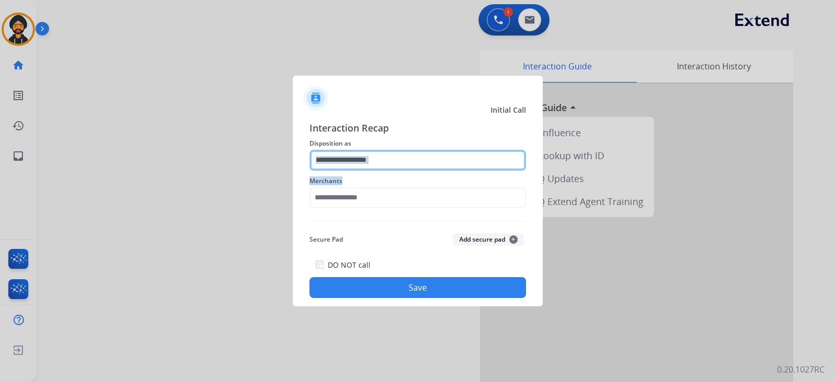
click at [421, 162] on input "text" at bounding box center [417, 160] width 217 height 21
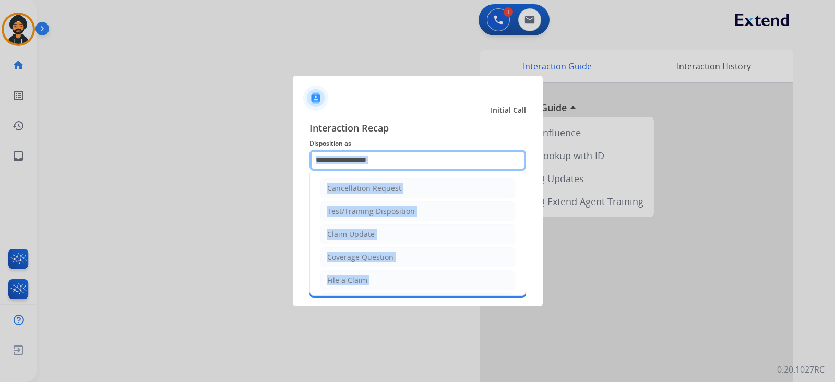
click at [411, 163] on input "text" at bounding box center [417, 160] width 217 height 21
click at [411, 158] on input "text" at bounding box center [417, 160] width 217 height 21
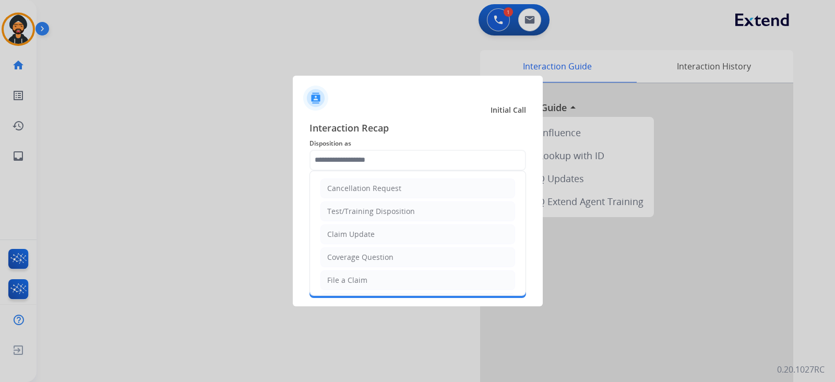
click at [369, 244] on ul "Cancellation Request Test/Training Disposition Claim Update Coverage Question F…" at bounding box center [418, 314] width 216 height 287
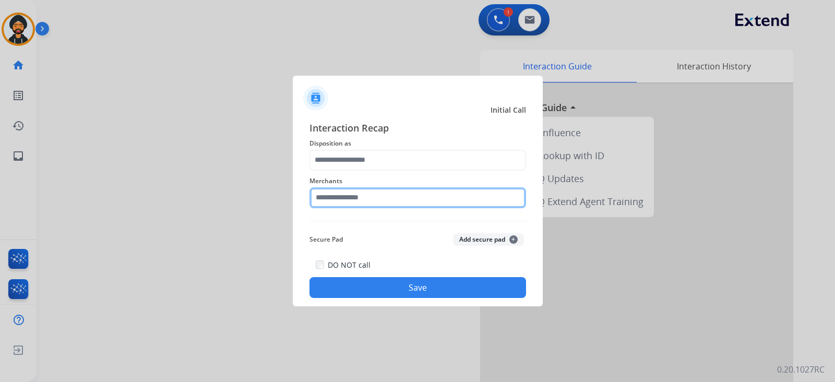
click at [333, 194] on input "text" at bounding box center [417, 197] width 217 height 21
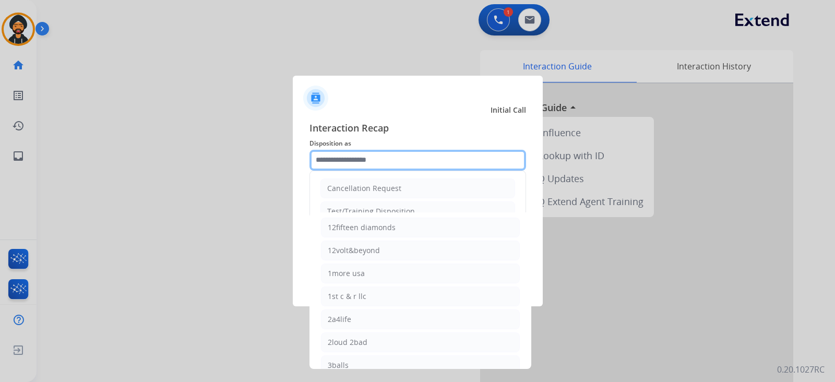
click at [334, 161] on input "text" at bounding box center [417, 160] width 217 height 21
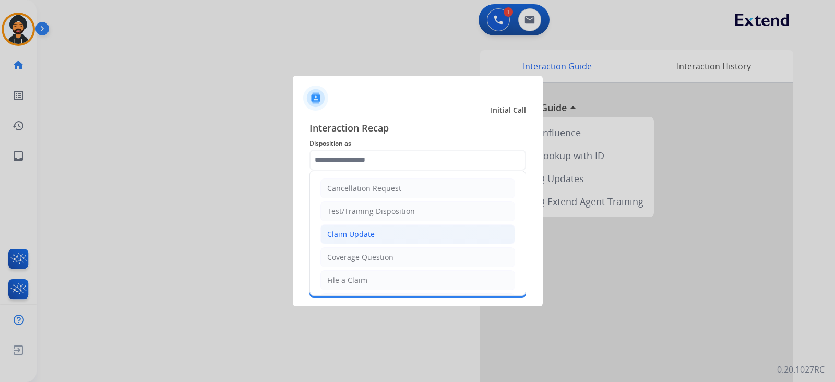
click at [382, 230] on li "Claim Update" at bounding box center [417, 234] width 195 height 20
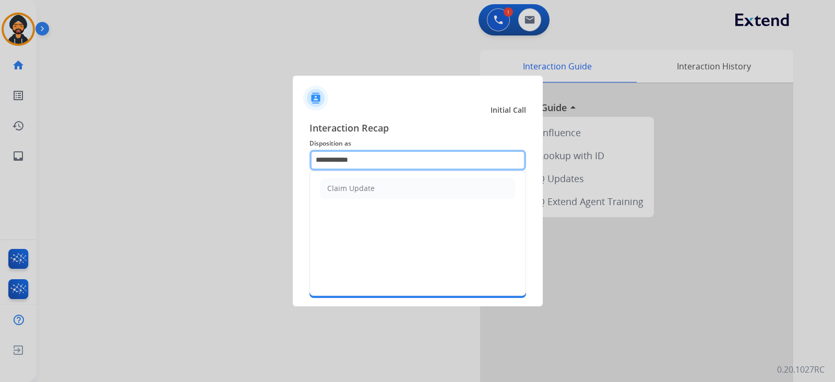
click at [339, 160] on input "**********" at bounding box center [417, 160] width 217 height 21
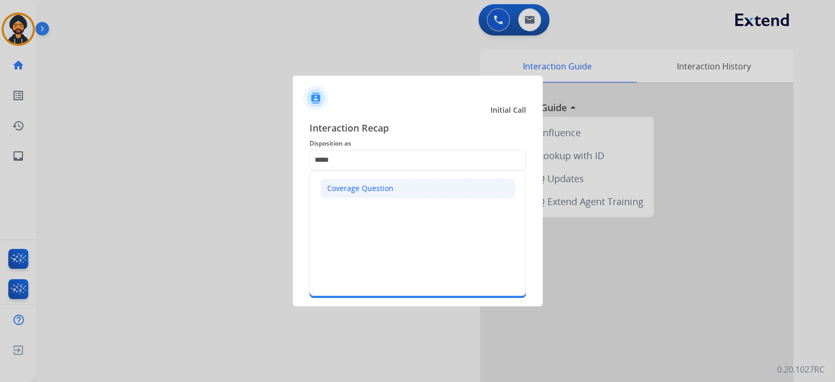
click at [371, 190] on div "Coverage Question" at bounding box center [360, 188] width 66 height 10
type input "**********"
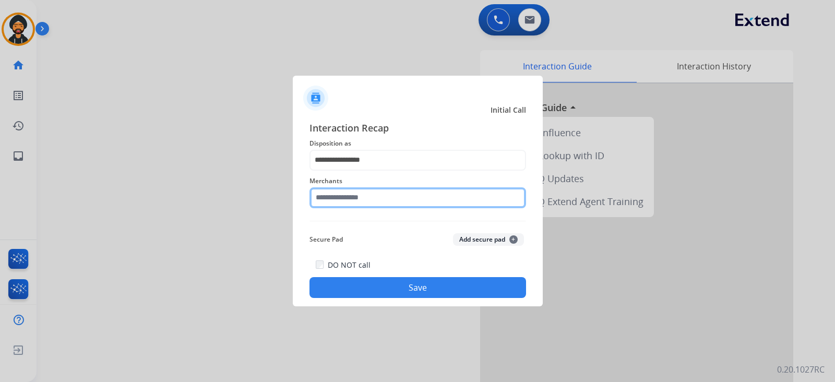
click at [351, 194] on input "text" at bounding box center [417, 197] width 217 height 21
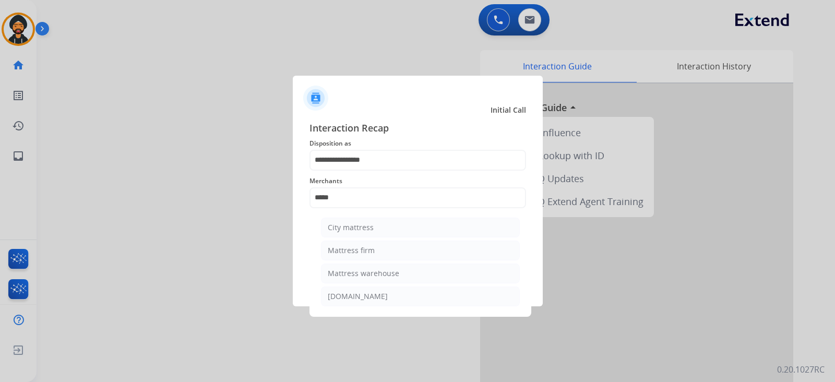
drag, startPoint x: 335, startPoint y: 252, endPoint x: 347, endPoint y: 250, distance: 11.6
click at [335, 251] on div "Mattress firm" at bounding box center [351, 250] width 47 height 10
type input "**********"
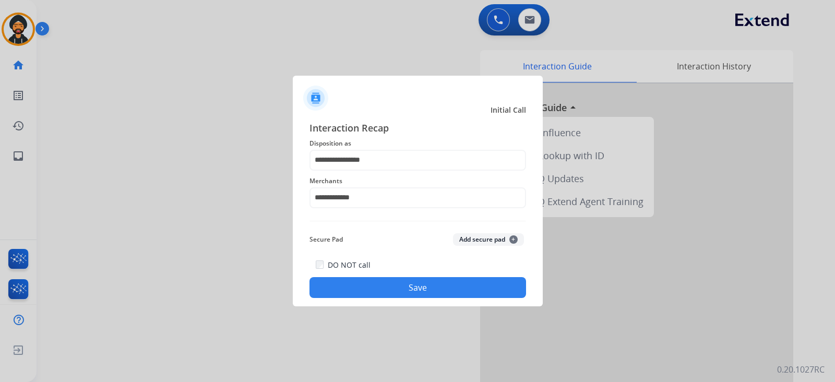
click at [363, 282] on button "Save" at bounding box center [417, 287] width 217 height 21
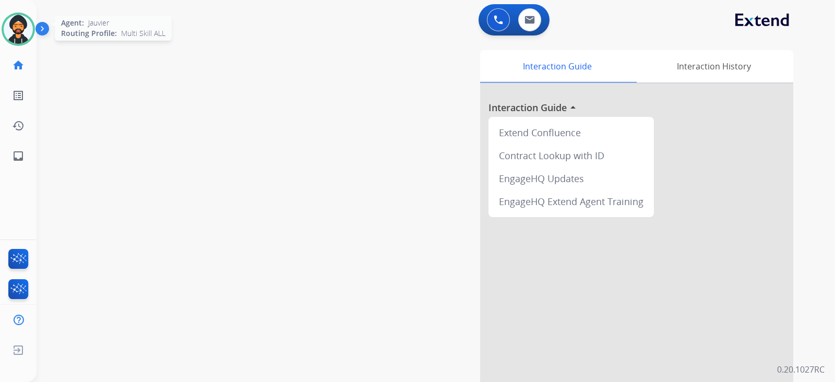
click at [16, 34] on img at bounding box center [18, 29] width 29 height 29
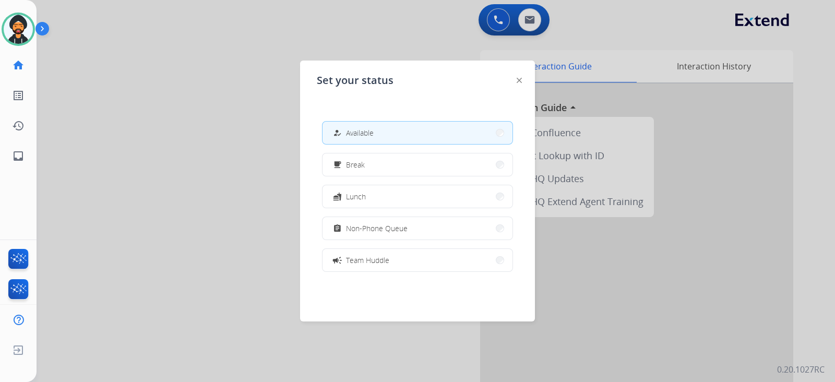
click at [404, 178] on div "how_to_reg Available free_breakfast Break fastfood Lunch assignment Non-Phone Q…" at bounding box center [417, 196] width 201 height 167
click at [404, 177] on div "how_to_reg Available free_breakfast Break fastfood Lunch assignment Non-Phone Q…" at bounding box center [417, 196] width 201 height 167
click at [415, 166] on button "free_breakfast Break" at bounding box center [418, 164] width 190 height 22
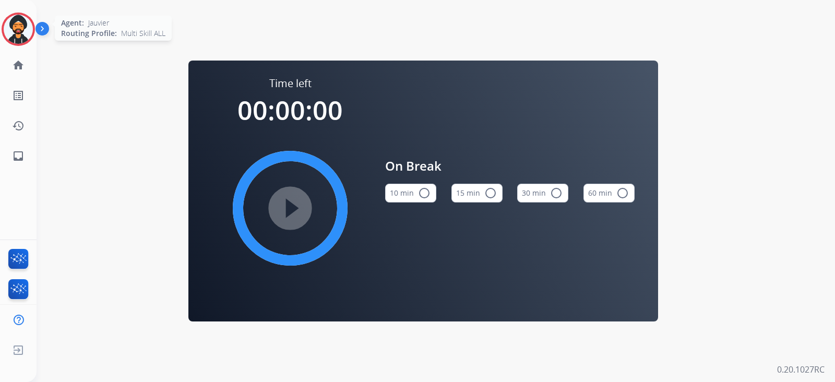
click at [11, 21] on img at bounding box center [18, 29] width 29 height 29
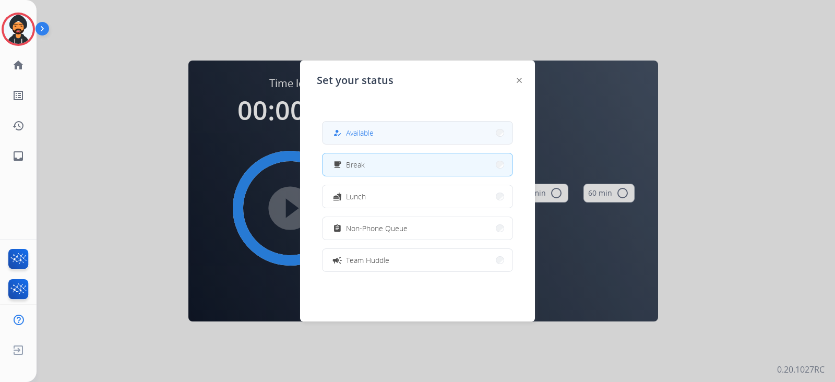
click at [339, 122] on button "how_to_reg Available" at bounding box center [418, 133] width 190 height 22
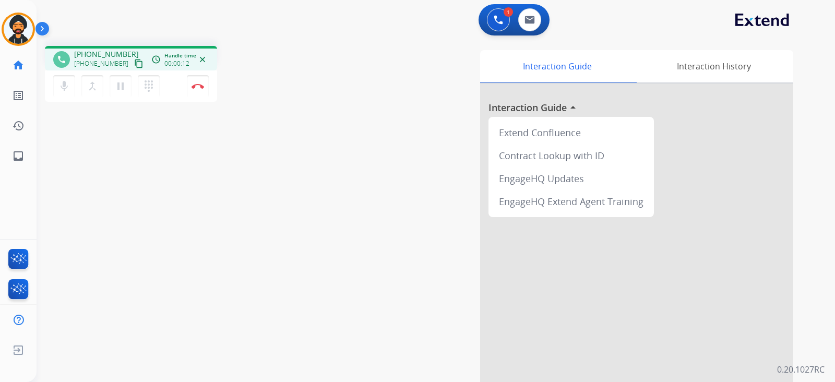
click at [134, 62] on mat-icon "content_copy" at bounding box center [138, 63] width 9 height 9
click at [202, 82] on button "Disconnect" at bounding box center [198, 86] width 22 height 22
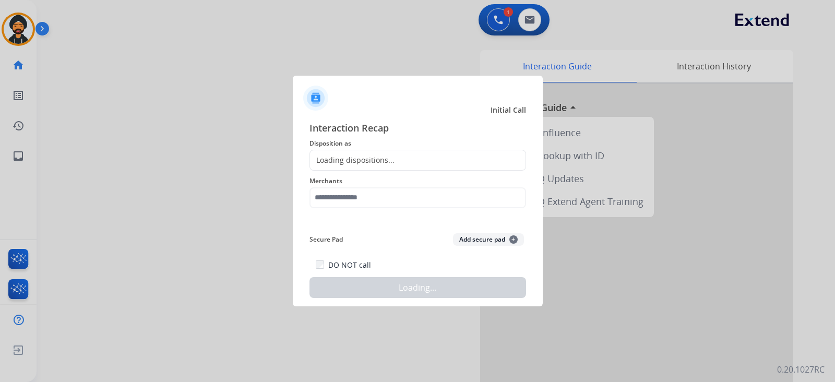
click at [193, 99] on div at bounding box center [417, 191] width 835 height 382
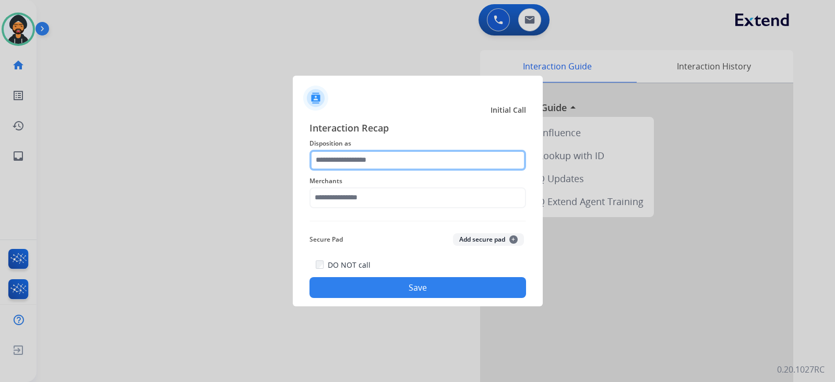
click at [373, 157] on input "text" at bounding box center [417, 160] width 217 height 21
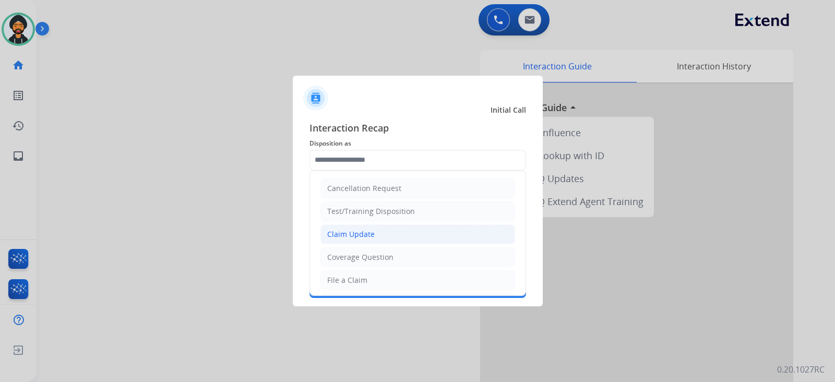
click at [366, 225] on li "Claim Update" at bounding box center [417, 234] width 195 height 20
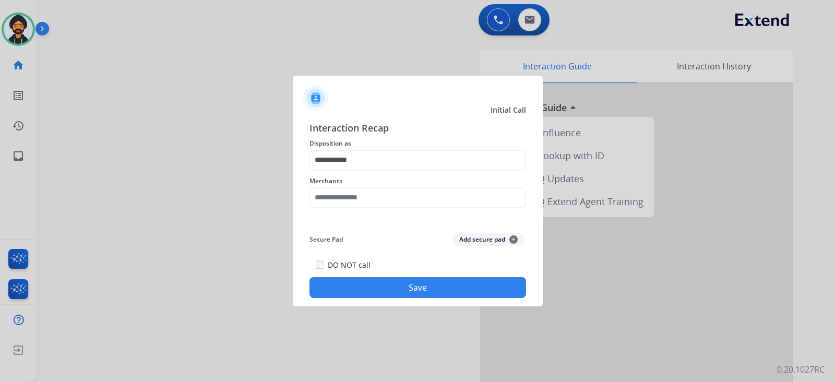
click at [339, 186] on span "Merchants" at bounding box center [417, 181] width 217 height 13
click at [334, 199] on input "text" at bounding box center [417, 197] width 217 height 21
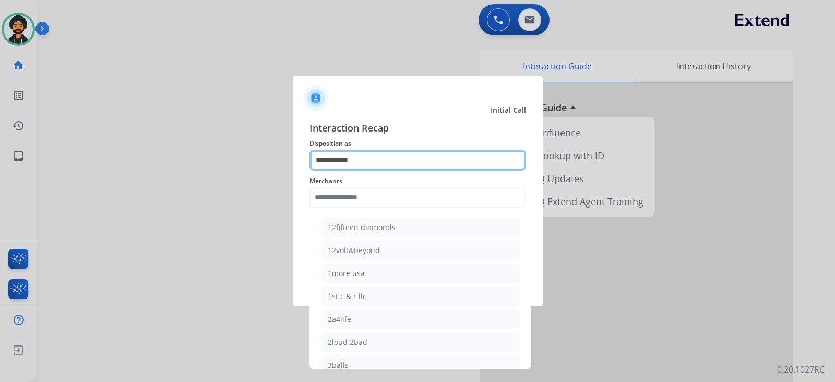
click at [367, 160] on input "**********" at bounding box center [417, 160] width 217 height 21
click at [366, 160] on input "**********" at bounding box center [417, 160] width 217 height 21
click at [365, 159] on input "**********" at bounding box center [417, 160] width 217 height 21
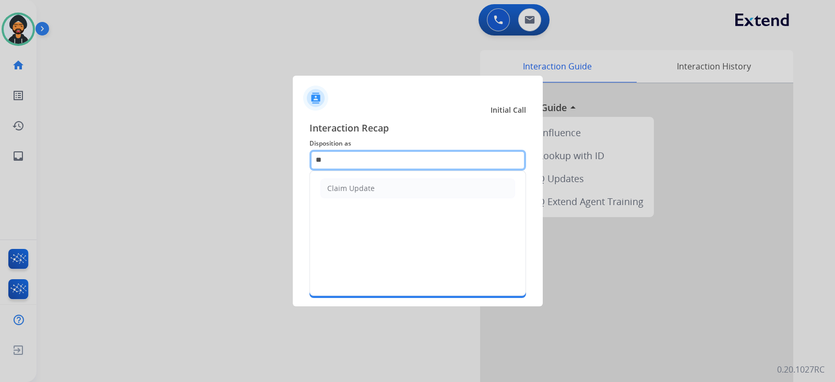
type input "*"
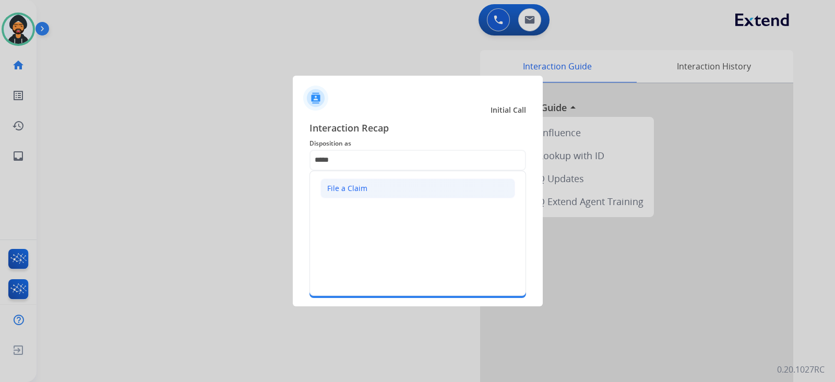
click at [368, 190] on li "File a Claim" at bounding box center [417, 188] width 195 height 20
type input "**********"
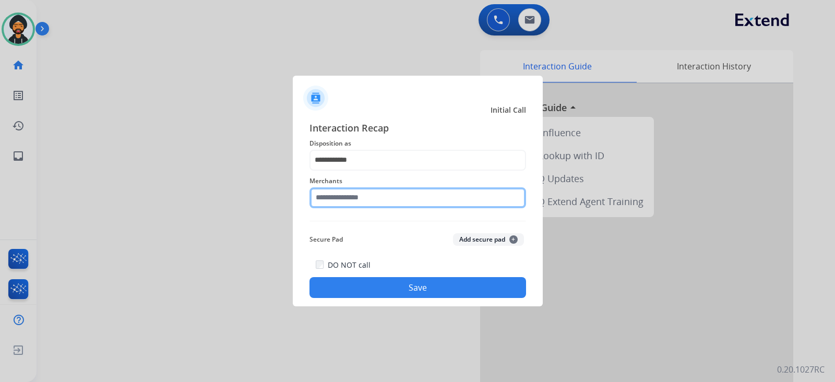
click at [363, 199] on input "text" at bounding box center [417, 197] width 217 height 21
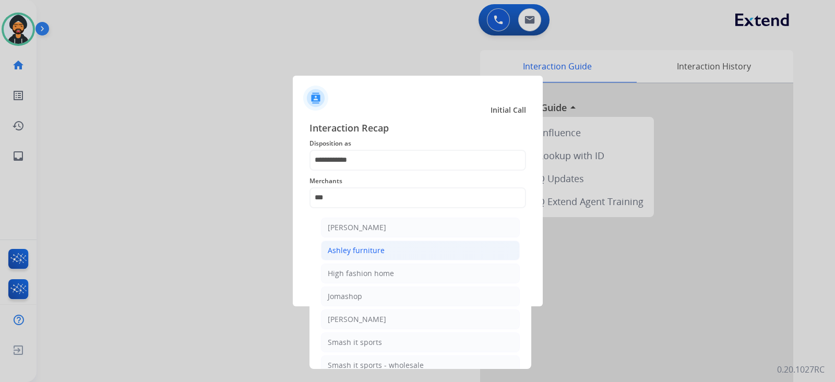
click at [357, 246] on div "Ashley furniture" at bounding box center [356, 250] width 57 height 10
type input "**********"
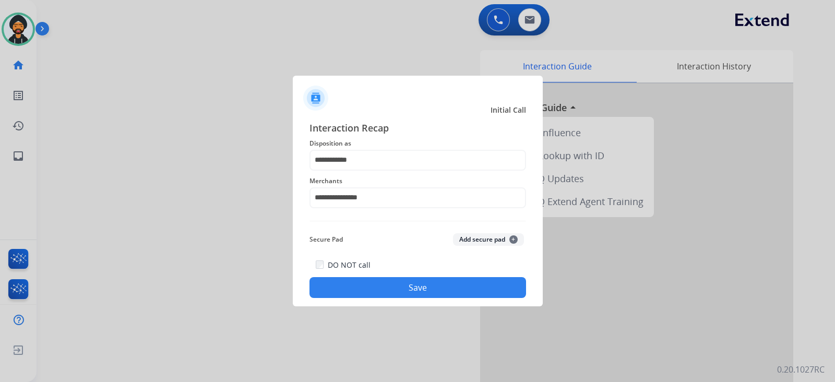
click at [392, 290] on button "Save" at bounding box center [417, 287] width 217 height 21
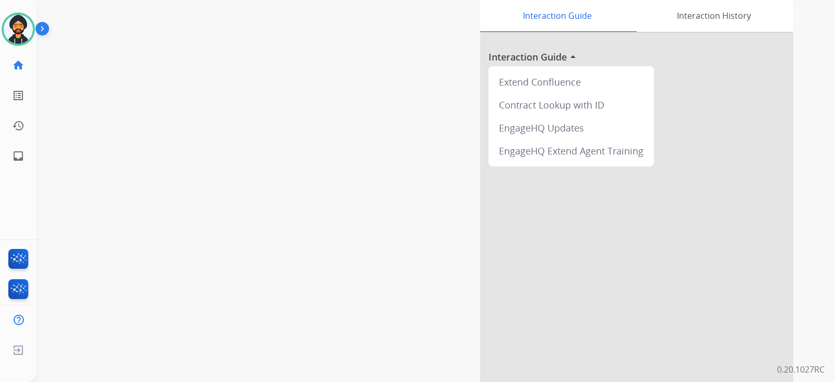
scroll to position [91, 0]
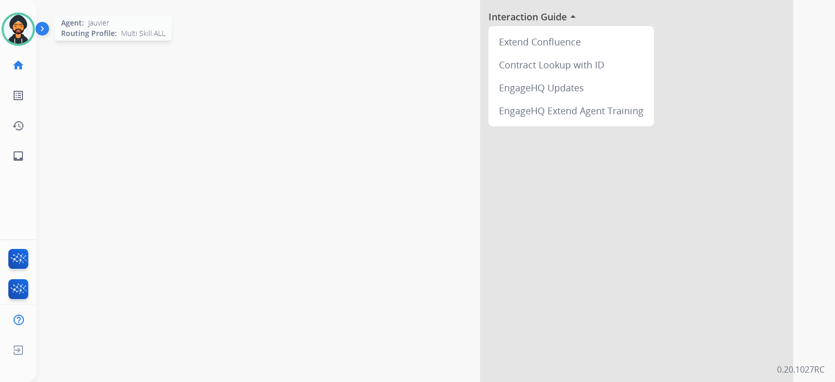
drag, startPoint x: 17, startPoint y: 22, endPoint x: 29, endPoint y: 27, distance: 12.4
click at [17, 22] on img at bounding box center [18, 29] width 29 height 29
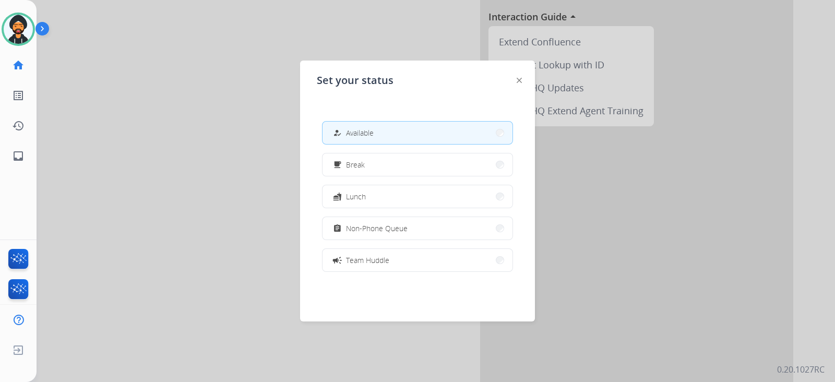
click at [421, 216] on div "how_to_reg Available free_breakfast Break fastfood Lunch assignment Non-Phone Q…" at bounding box center [417, 196] width 201 height 167
click at [418, 226] on button "assignment Non-Phone Queue" at bounding box center [418, 228] width 190 height 22
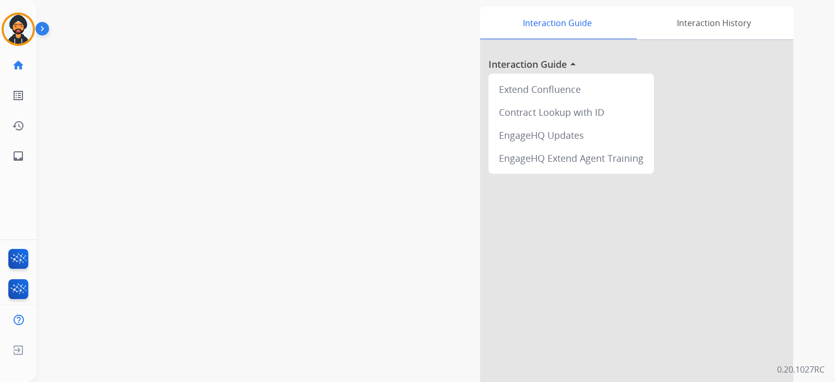
scroll to position [26, 0]
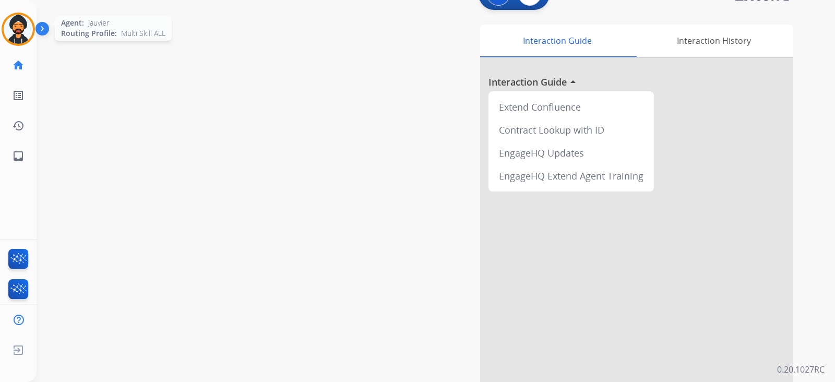
click at [22, 22] on img at bounding box center [18, 29] width 29 height 29
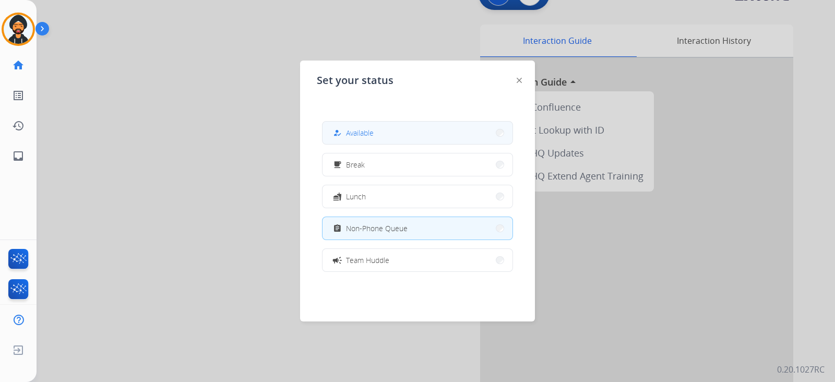
click at [406, 135] on button "how_to_reg Available" at bounding box center [418, 133] width 190 height 22
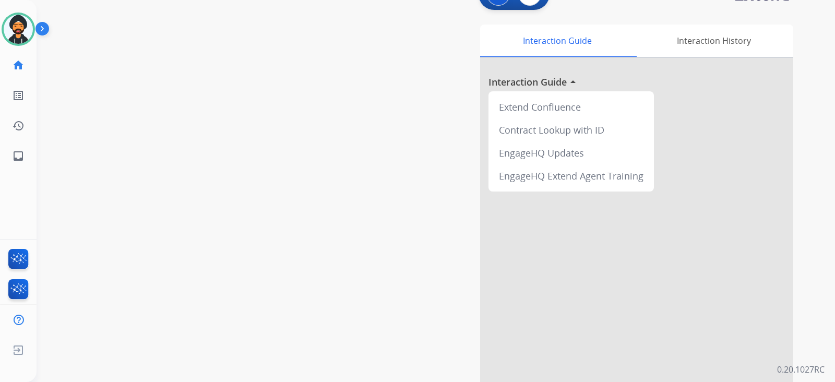
click at [208, 210] on div "swap_horiz Break voice bridge close_fullscreen Connect 3-Way Call merge_type Se…" at bounding box center [423, 229] width 773 height 435
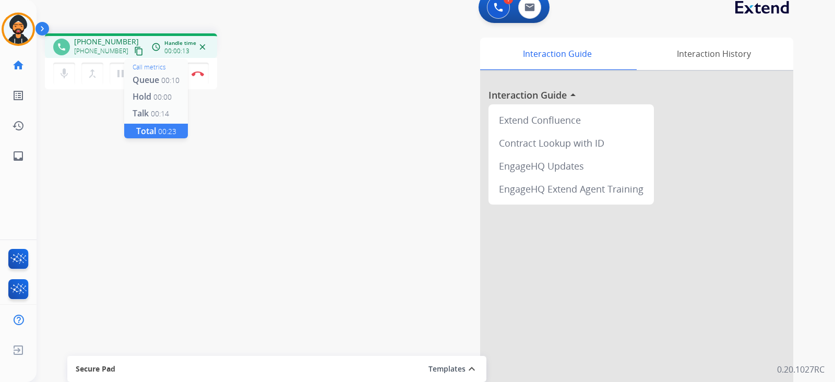
scroll to position [0, 0]
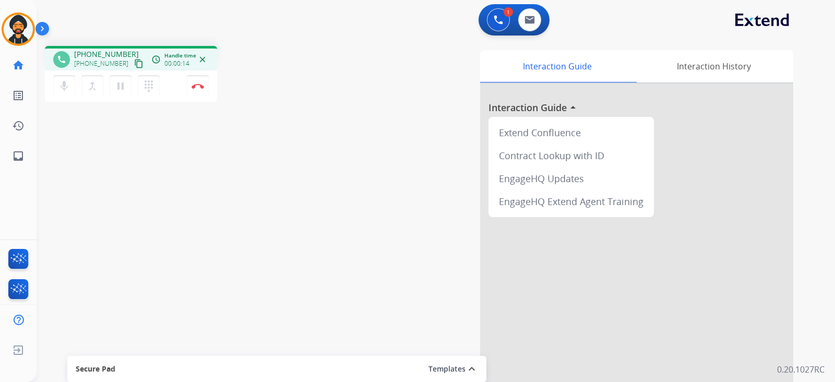
click at [134, 64] on mat-icon "content_copy" at bounding box center [138, 63] width 9 height 9
drag, startPoint x: 130, startPoint y: 66, endPoint x: 124, endPoint y: 61, distance: 8.2
click at [134, 66] on mat-icon "content_copy" at bounding box center [138, 63] width 9 height 9
click at [201, 85] on img at bounding box center [198, 86] width 13 height 5
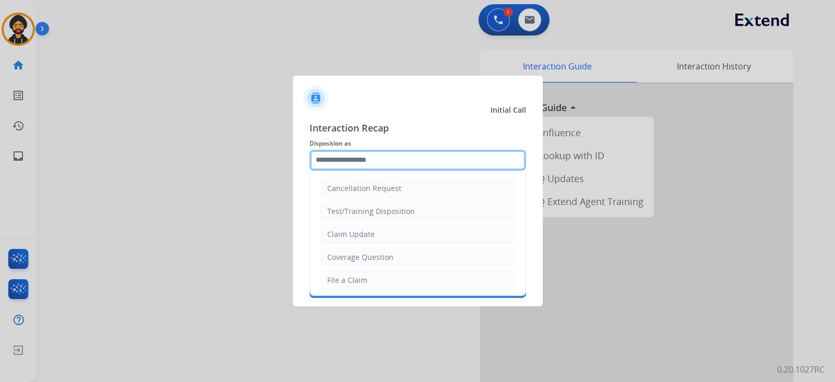
click at [344, 160] on input "text" at bounding box center [417, 160] width 217 height 21
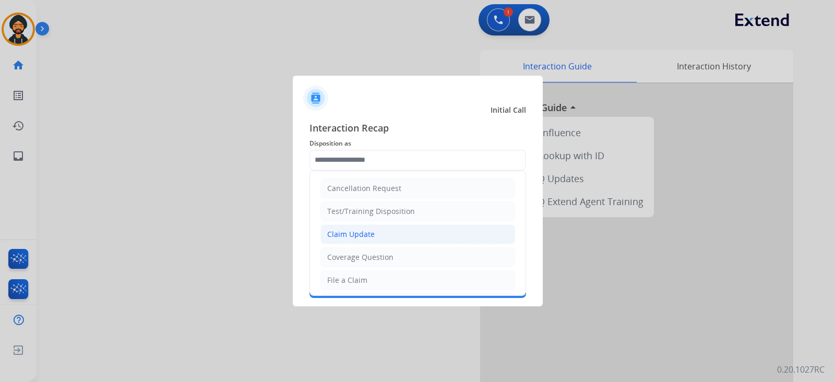
click at [355, 235] on div "Claim Update" at bounding box center [350, 234] width 47 height 10
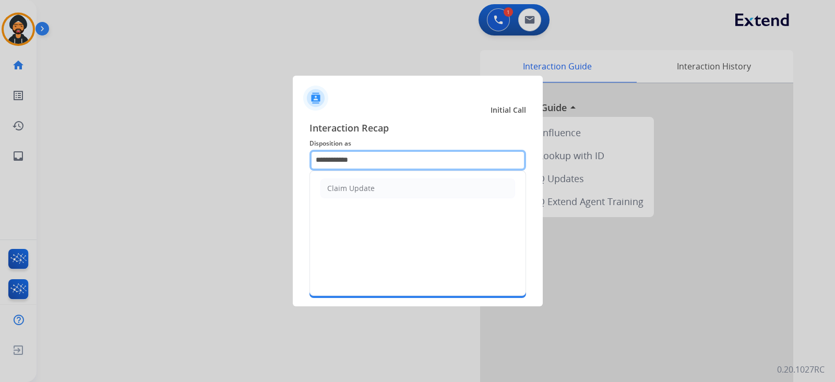
click at [339, 164] on input "**********" at bounding box center [417, 160] width 217 height 21
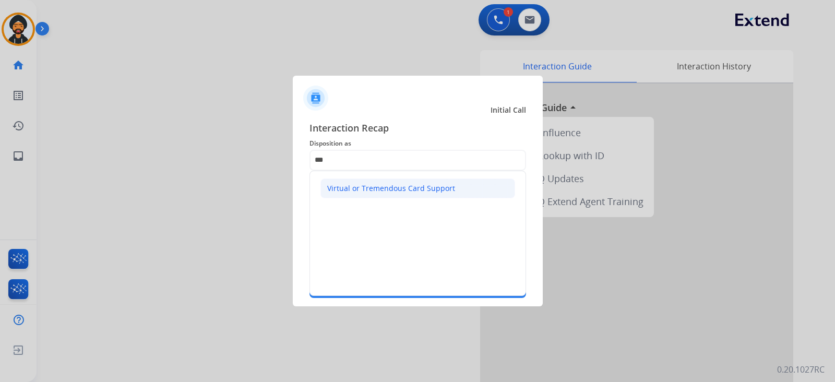
click at [380, 188] on div "Virtual or Tremendous Card Support" at bounding box center [391, 188] width 128 height 10
type input "**********"
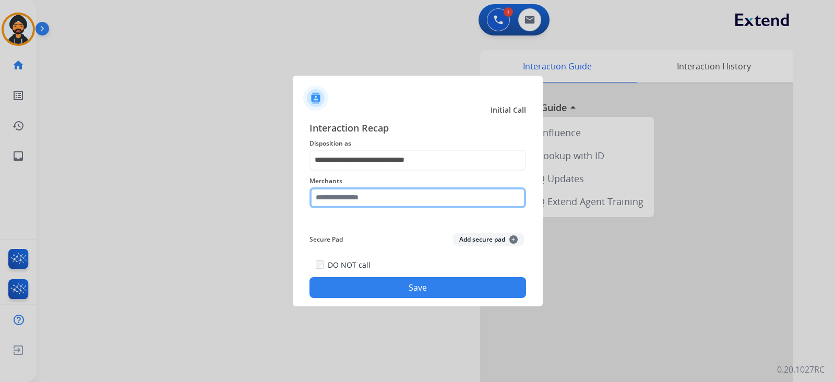
click at [364, 200] on input "text" at bounding box center [417, 197] width 217 height 21
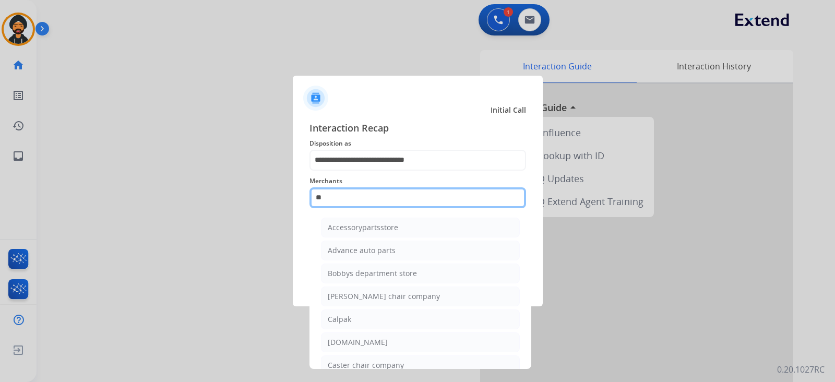
type input "*"
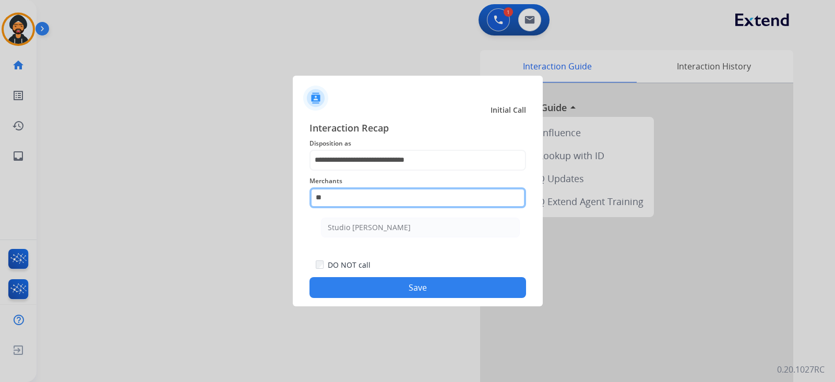
type input "*"
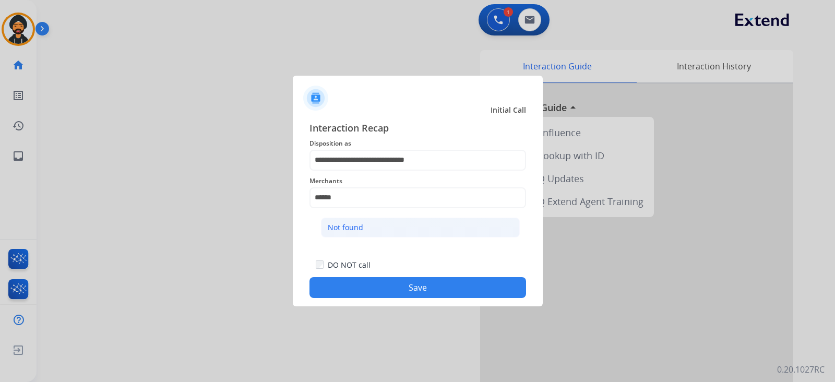
click at [368, 218] on li "Not found" at bounding box center [420, 228] width 199 height 20
type input "*********"
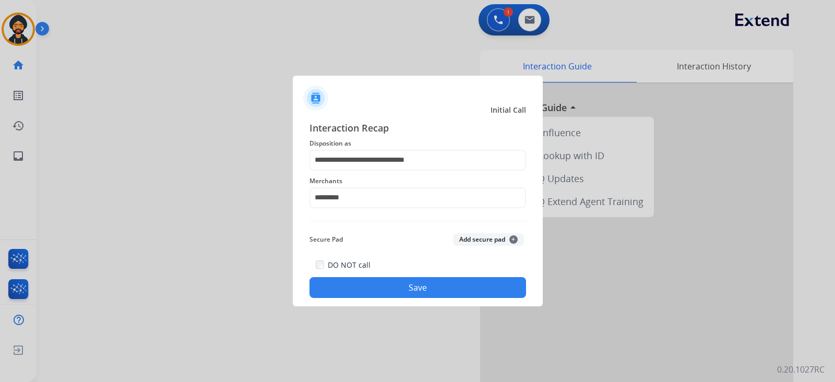
click at [399, 275] on div "DO NOT call Save" at bounding box center [417, 278] width 217 height 40
click at [408, 274] on div "DO NOT call Save" at bounding box center [417, 278] width 217 height 40
drag, startPoint x: 408, startPoint y: 274, endPoint x: 410, endPoint y: 280, distance: 6.0
click at [410, 280] on div "DO NOT call Save" at bounding box center [417, 278] width 217 height 40
click at [411, 282] on button "Save" at bounding box center [417, 287] width 217 height 21
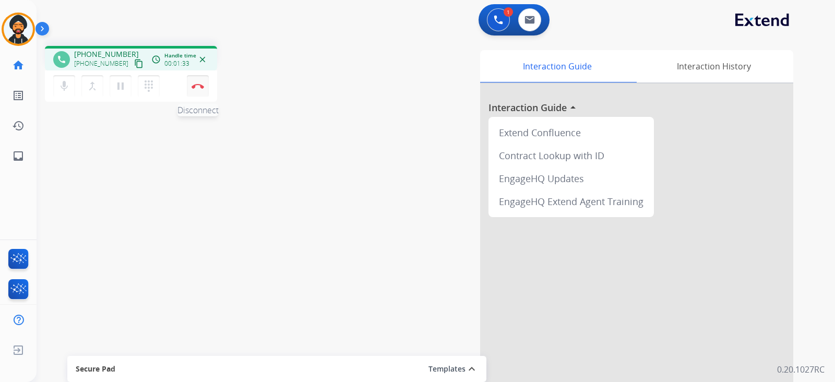
click at [195, 84] on img at bounding box center [198, 86] width 13 height 5
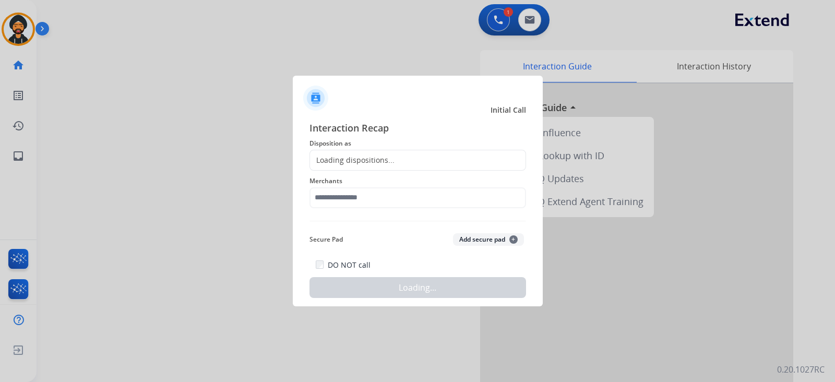
click at [363, 164] on div "Loading dispositions..." at bounding box center [352, 160] width 85 height 10
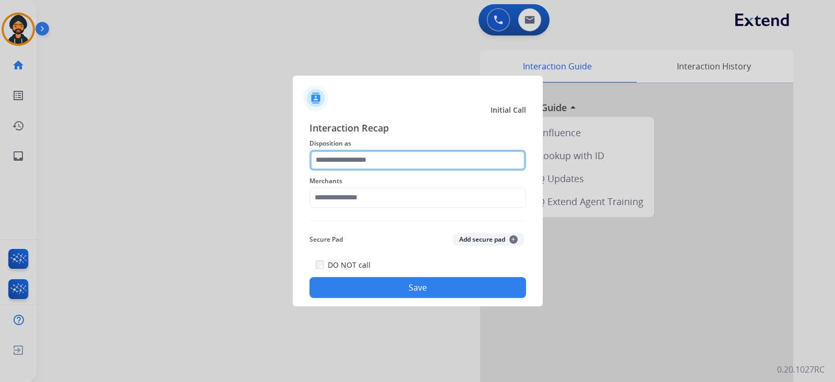
click at [402, 165] on input "text" at bounding box center [417, 160] width 217 height 21
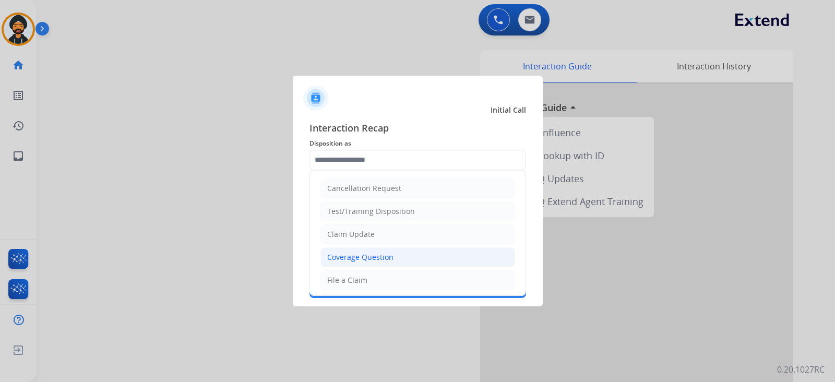
click at [368, 252] on div "Coverage Question" at bounding box center [360, 257] width 66 height 10
type input "**********"
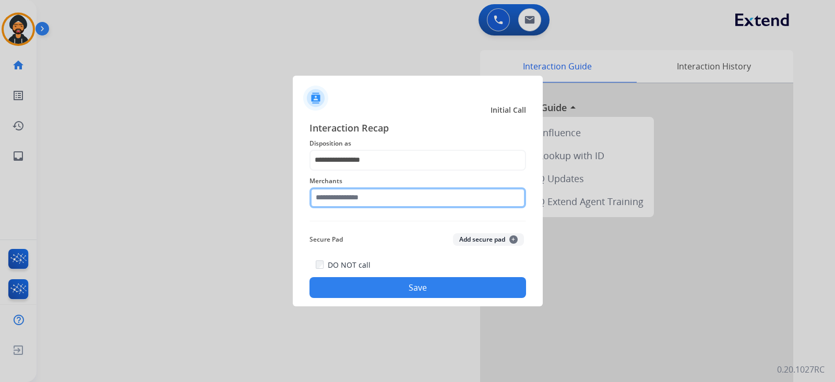
click at [348, 204] on input "text" at bounding box center [417, 197] width 217 height 21
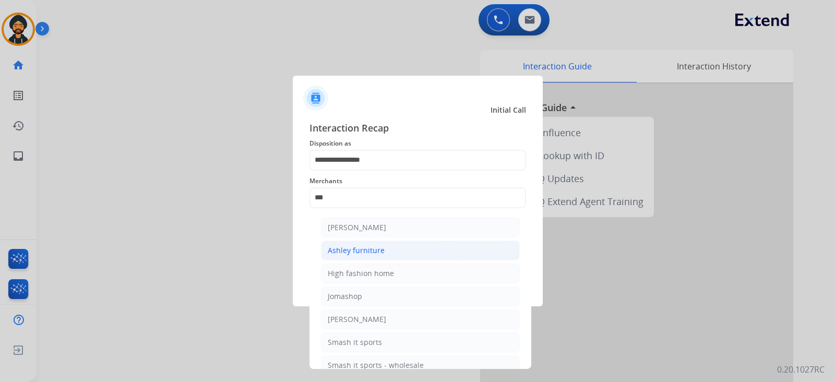
click at [361, 252] on div "Ashley furniture" at bounding box center [356, 250] width 57 height 10
type input "**********"
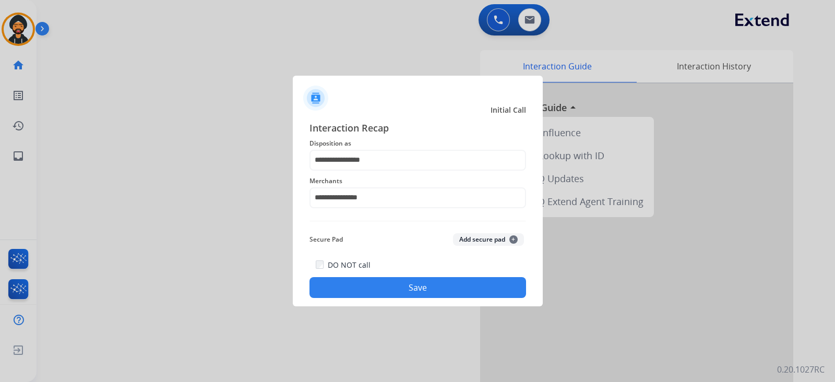
click at [386, 292] on button "Save" at bounding box center [417, 287] width 217 height 21
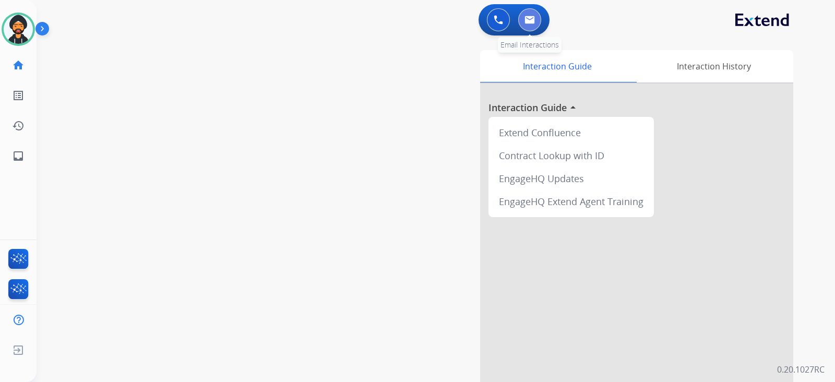
click at [528, 14] on button at bounding box center [529, 19] width 23 height 23
select select "**********"
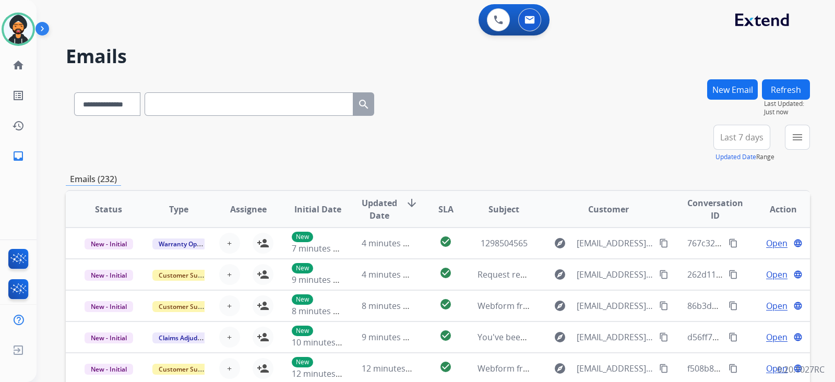
click at [734, 88] on button "New Email" at bounding box center [732, 89] width 51 height 20
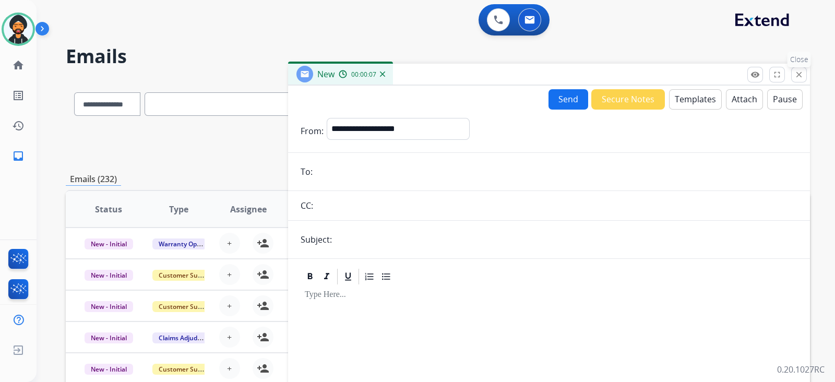
click at [795, 73] on mat-icon "close" at bounding box center [798, 74] width 9 height 9
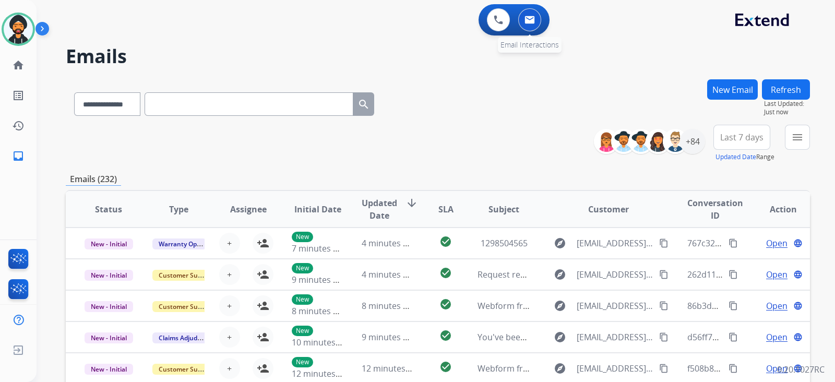
click at [532, 19] on img at bounding box center [529, 20] width 10 height 8
click at [796, 134] on mat-icon "menu" at bounding box center [797, 137] width 13 height 13
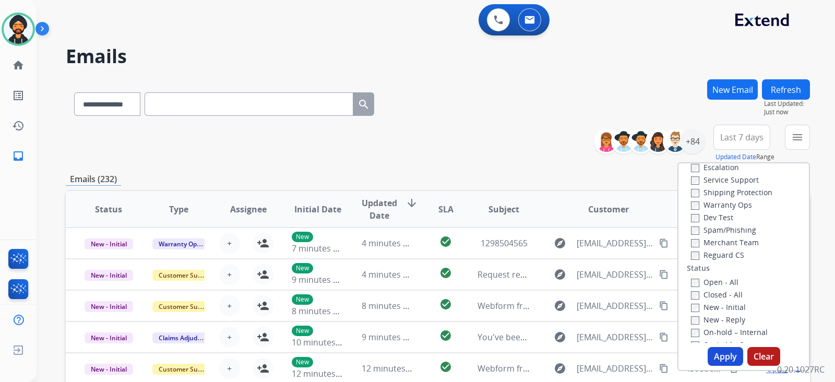
scroll to position [26, 0]
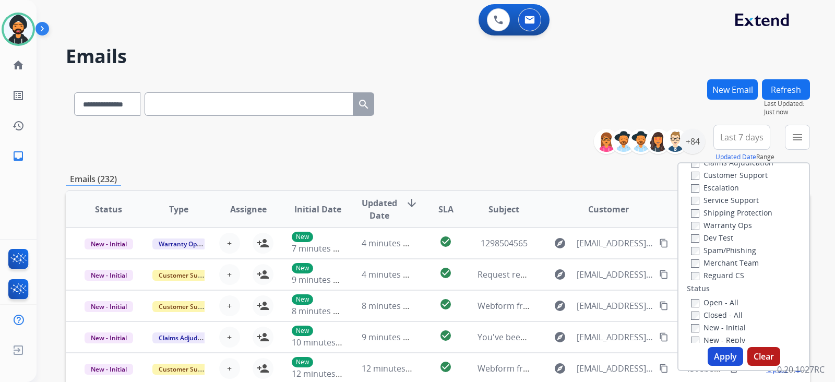
click at [693, 299] on label "Open - All" at bounding box center [714, 302] width 47 height 10
drag, startPoint x: 725, startPoint y: 354, endPoint x: 726, endPoint y: 348, distance: 6.3
click at [725, 354] on button "Apply" at bounding box center [725, 356] width 35 height 19
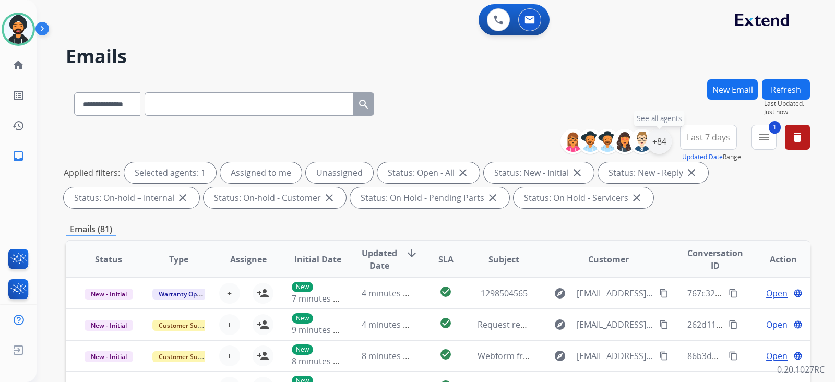
click at [655, 139] on div "+84" at bounding box center [659, 141] width 25 height 25
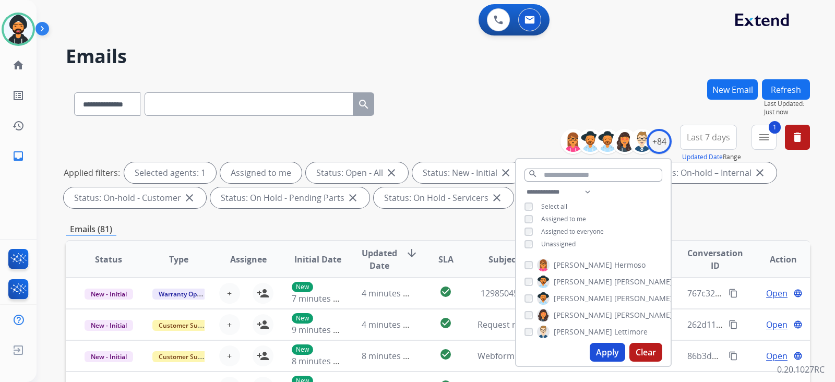
click at [603, 348] on button "Apply" at bounding box center [607, 352] width 35 height 19
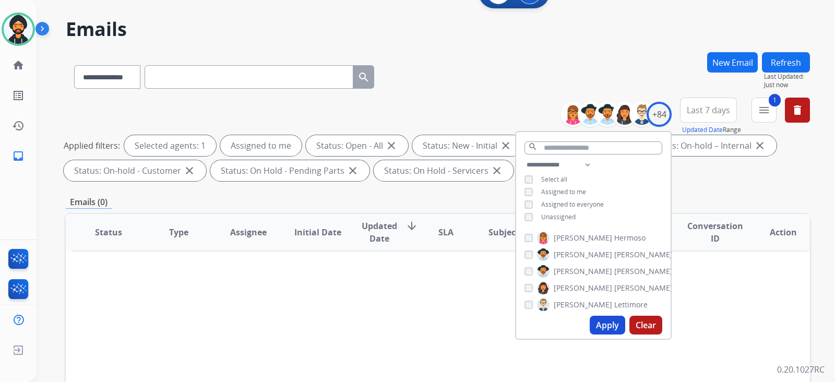
scroll to position [0, 0]
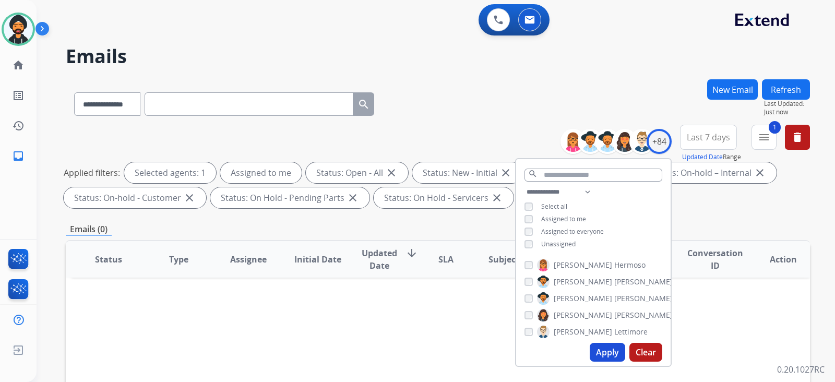
click at [202, 34] on div "0 Voice Interactions 0 Email Interactions" at bounding box center [429, 20] width 761 height 33
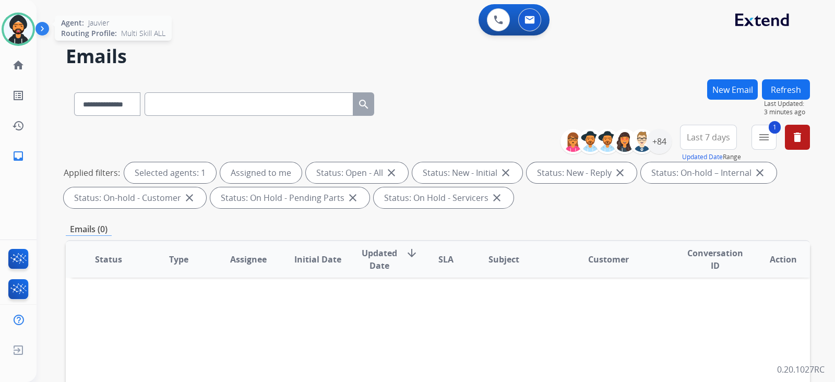
click at [19, 25] on img at bounding box center [18, 29] width 29 height 29
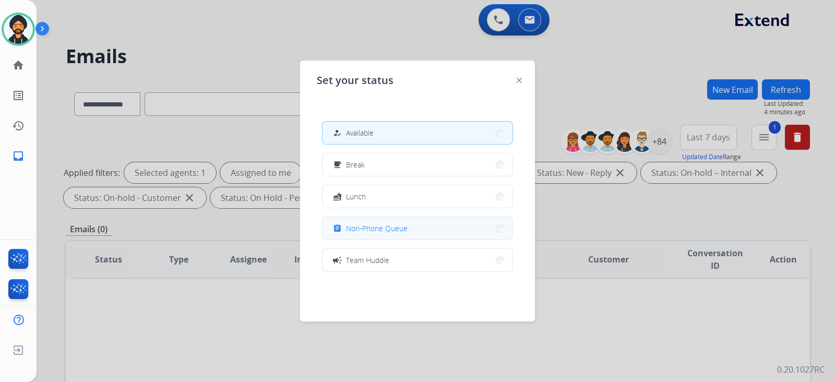
click at [404, 236] on button "assignment Non-Phone Queue" at bounding box center [418, 228] width 190 height 22
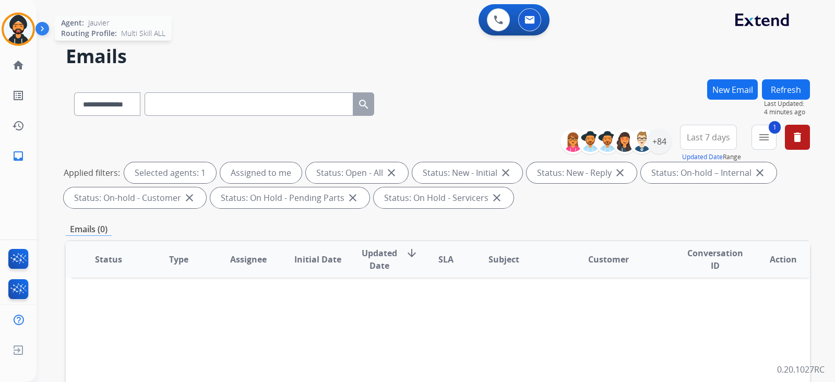
click at [13, 26] on img at bounding box center [18, 29] width 29 height 29
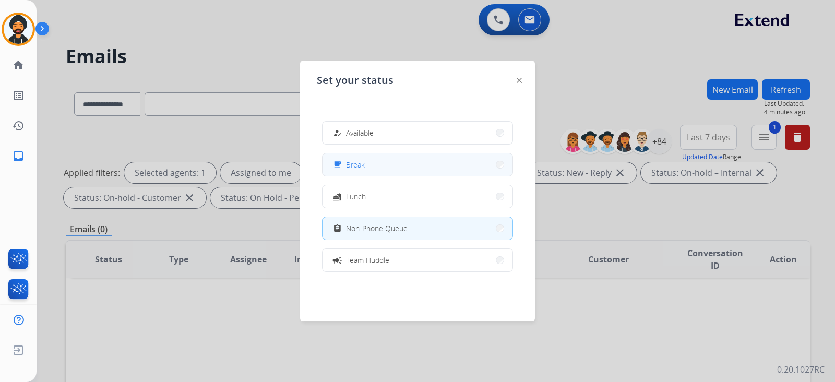
click at [353, 166] on span "Break" at bounding box center [355, 164] width 19 height 11
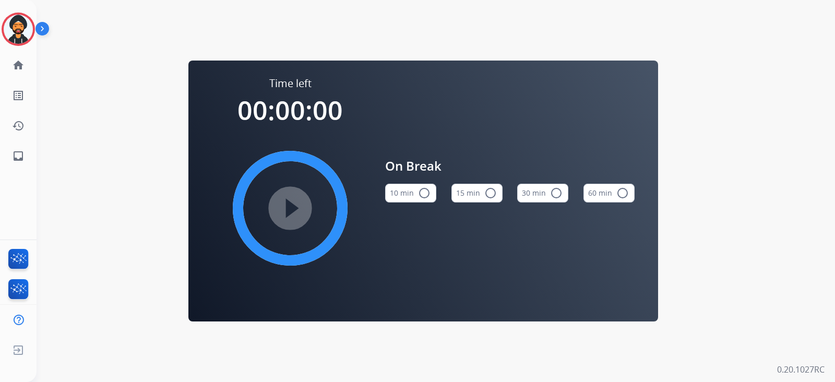
click at [480, 194] on button "15 min radio_button_unchecked" at bounding box center [476, 193] width 51 height 19
click at [296, 202] on mat-icon "play_circle_filled" at bounding box center [290, 208] width 13 height 13
click at [26, 27] on img at bounding box center [18, 29] width 29 height 29
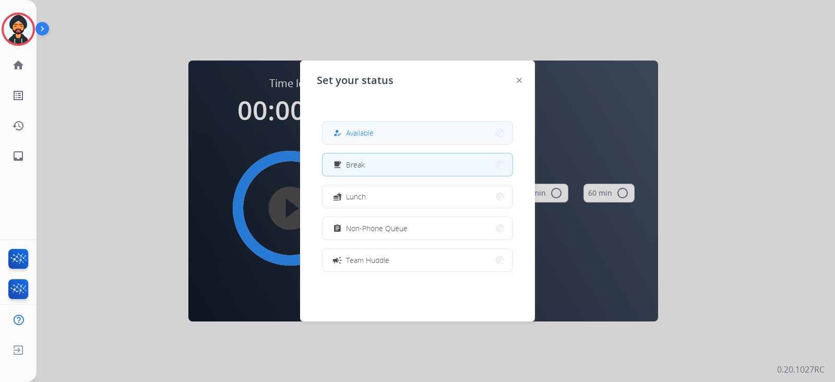
click at [365, 125] on button "how_to_reg Available" at bounding box center [418, 133] width 190 height 22
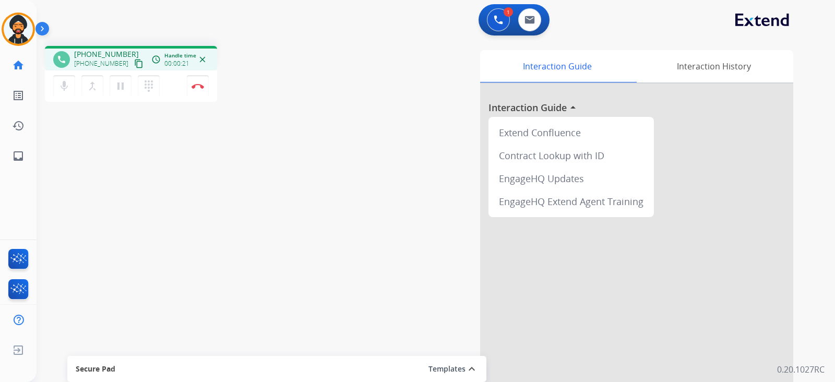
click at [134, 66] on mat-icon "content_copy" at bounding box center [138, 63] width 9 height 9
click at [134, 68] on mat-icon "content_copy" at bounding box center [138, 63] width 9 height 9
click at [206, 87] on button "Disconnect" at bounding box center [198, 86] width 22 height 22
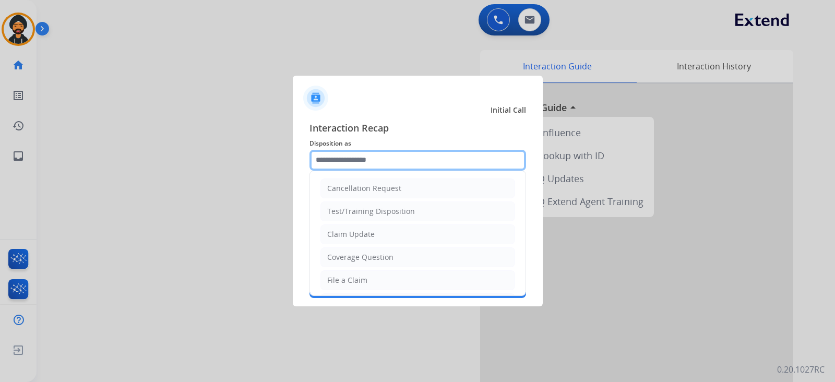
click at [355, 164] on input "text" at bounding box center [417, 160] width 217 height 21
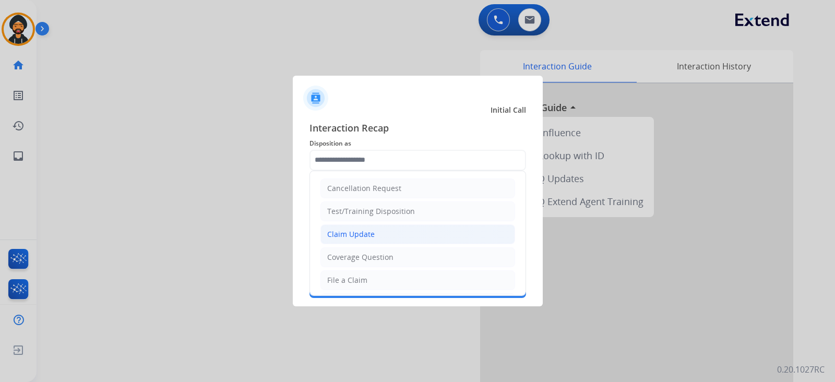
click at [382, 232] on li "Claim Update" at bounding box center [417, 234] width 195 height 20
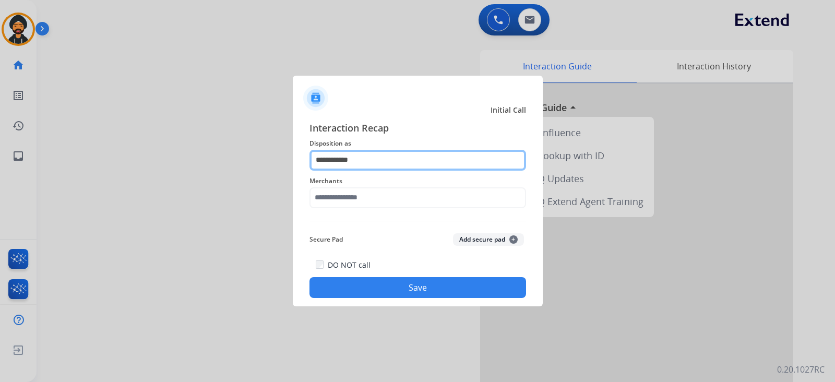
click at [368, 159] on input "**********" at bounding box center [417, 160] width 217 height 21
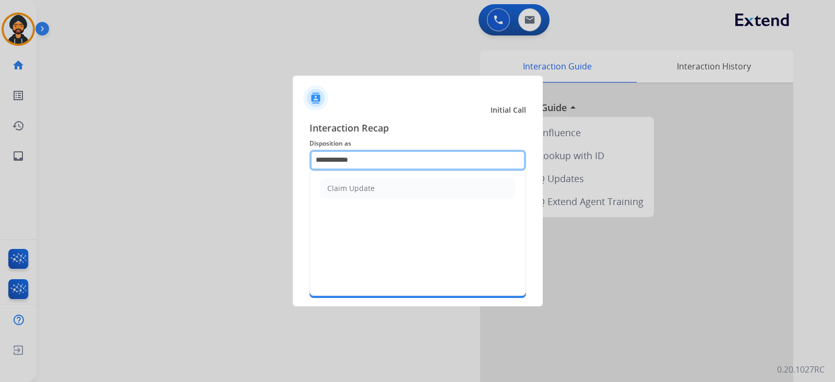
click at [368, 159] on input "**********" at bounding box center [417, 160] width 217 height 21
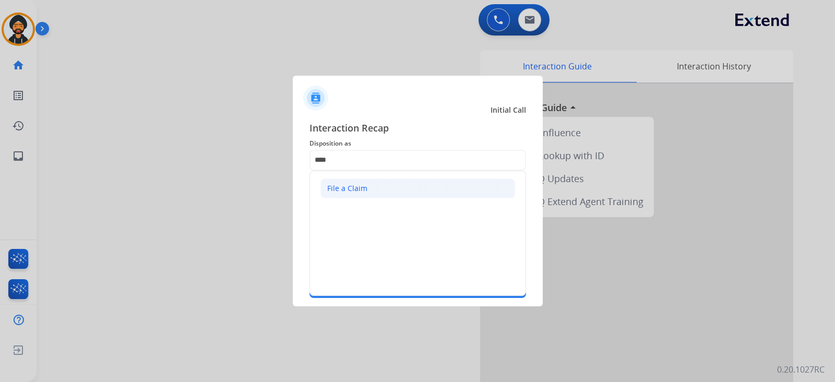
click at [350, 192] on div "File a Claim" at bounding box center [347, 188] width 40 height 10
type input "**********"
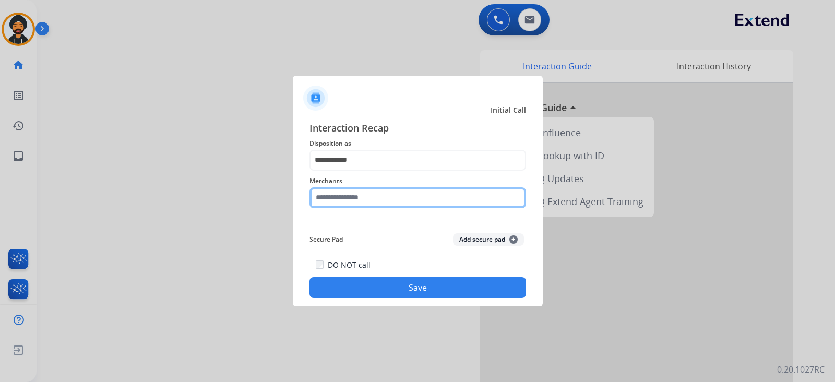
click at [343, 205] on input "text" at bounding box center [417, 197] width 217 height 21
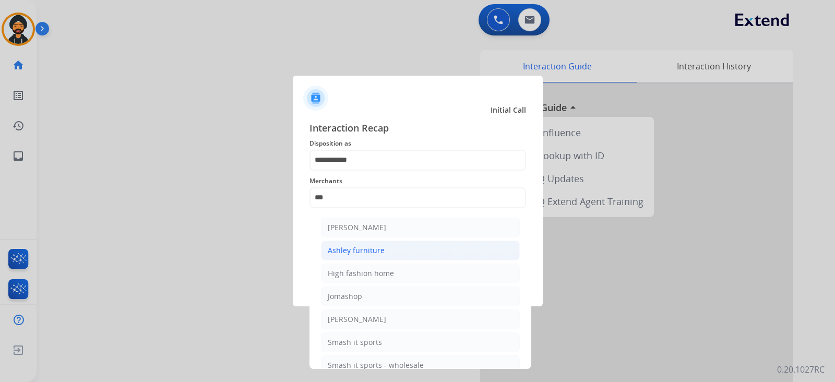
click at [373, 244] on li "Ashley furniture" at bounding box center [420, 251] width 199 height 20
type input "**********"
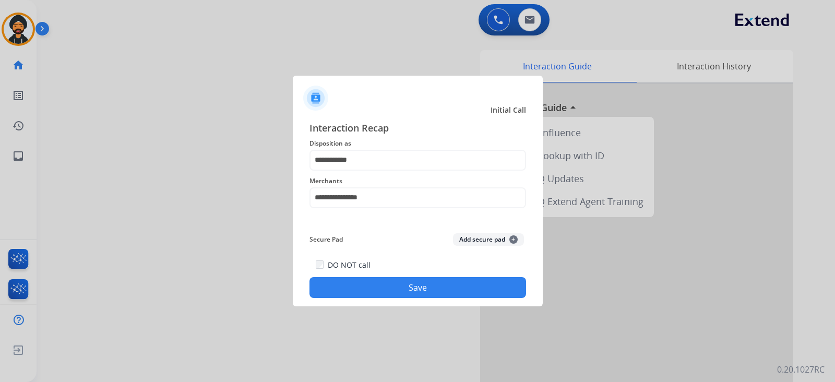
click at [378, 287] on button "Save" at bounding box center [417, 287] width 217 height 21
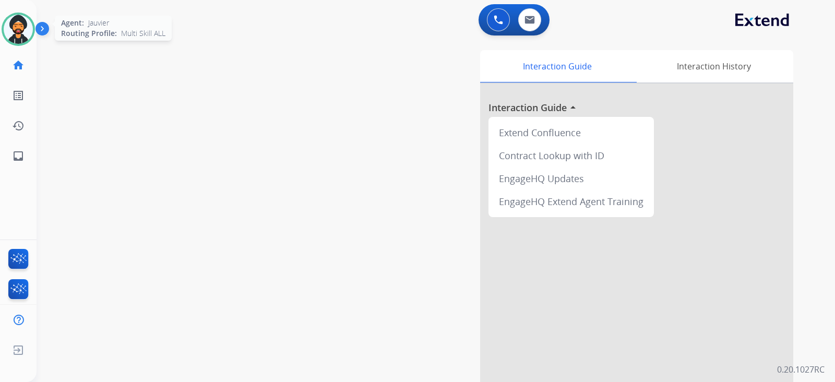
click at [22, 32] on img at bounding box center [18, 29] width 29 height 29
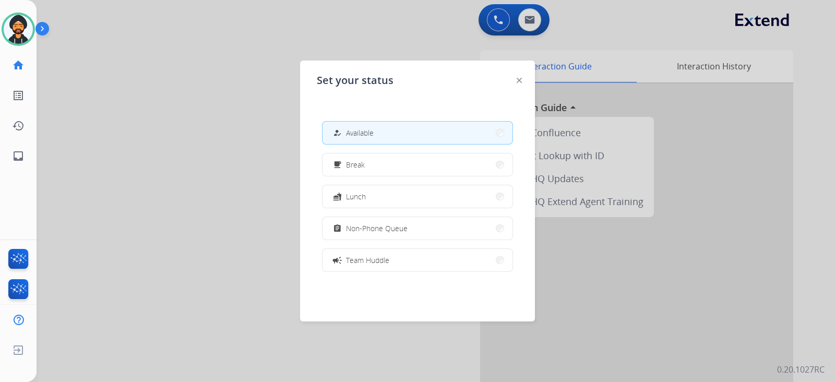
click at [170, 139] on div at bounding box center [417, 191] width 835 height 382
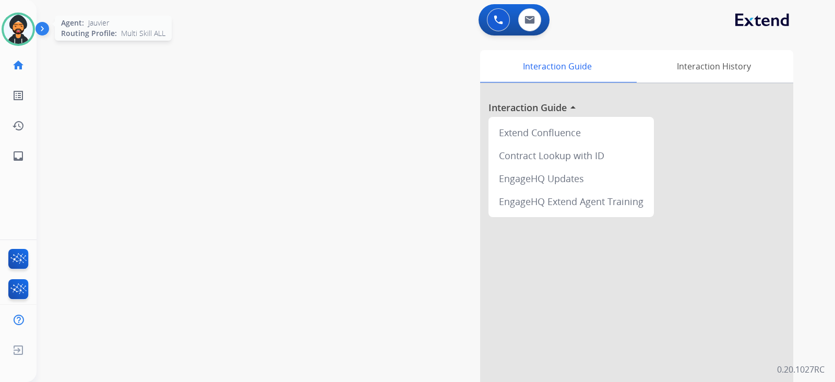
click at [17, 34] on img at bounding box center [18, 29] width 29 height 29
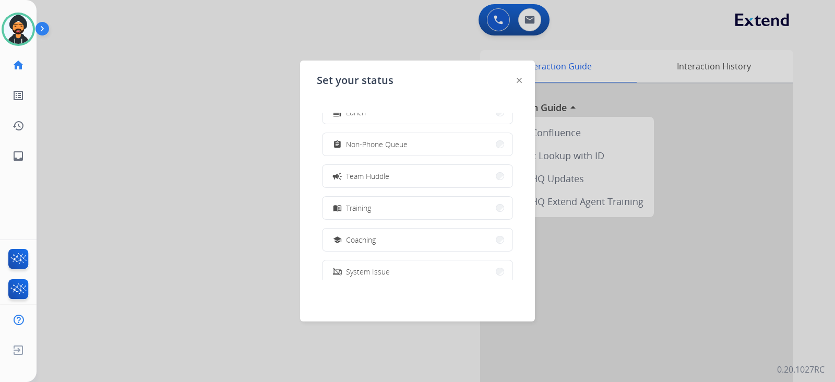
scroll to position [164, 0]
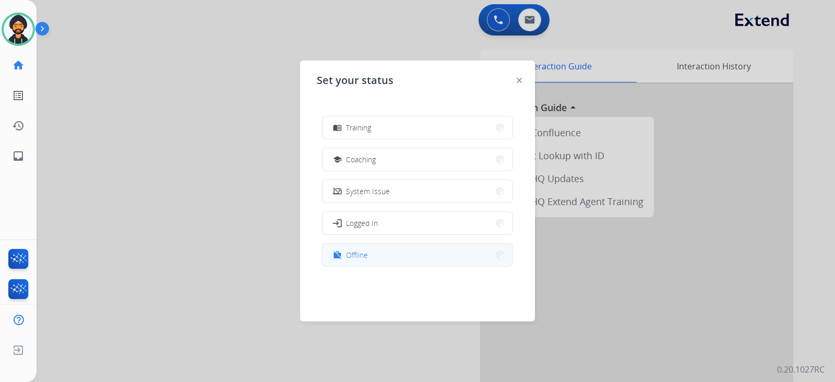
click at [385, 252] on button "work_off Offline" at bounding box center [418, 255] width 190 height 22
